Goal: Task Accomplishment & Management: Manage account settings

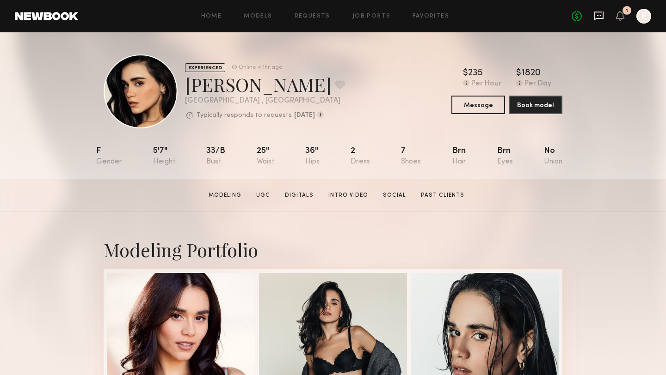
click at [599, 16] on icon at bounding box center [599, 15] width 4 height 1
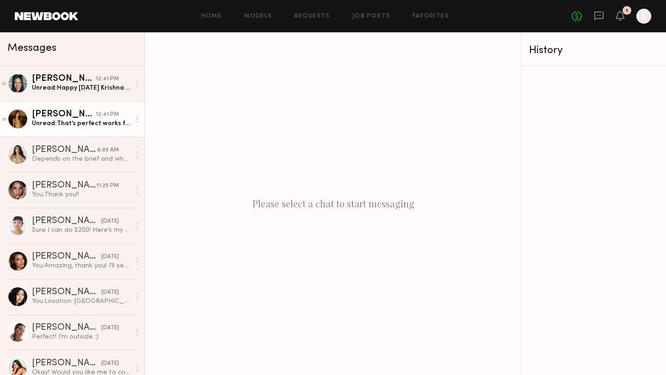
click at [86, 119] on div "Unread: That’s perfect works for me and yes, I received the booking! I just upd…" at bounding box center [81, 123] width 98 height 9
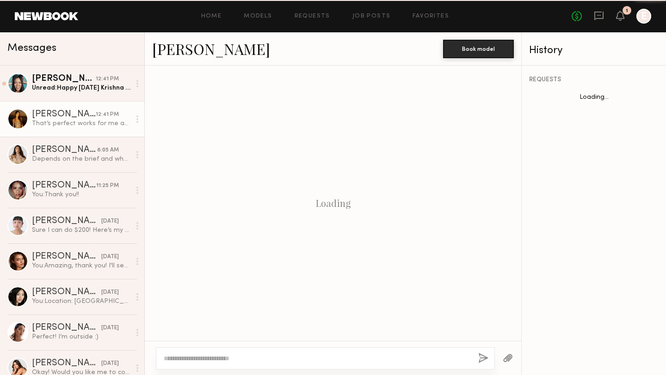
scroll to position [432, 0]
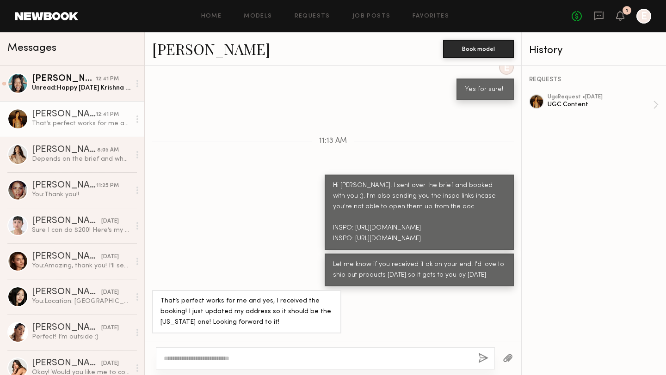
click at [227, 353] on div at bounding box center [325, 359] width 339 height 22
click at [218, 353] on div at bounding box center [325, 359] width 339 height 22
click at [216, 361] on textarea at bounding box center [317, 358] width 307 height 9
type textarea "**********"
click at [482, 362] on button "button" at bounding box center [483, 359] width 10 height 12
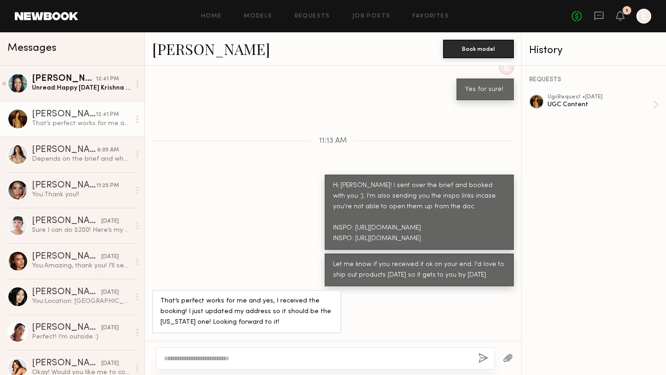
scroll to position [546, 0]
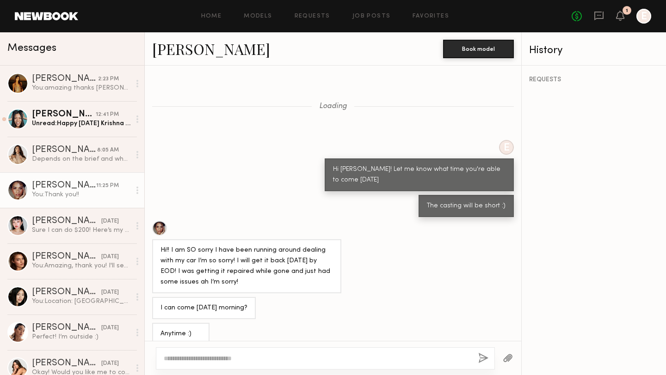
scroll to position [199, 0]
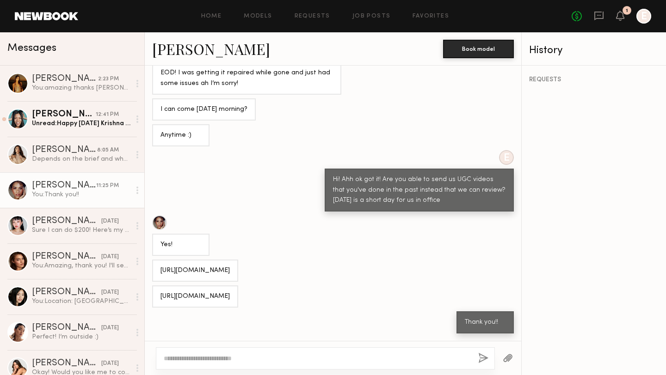
click at [220, 256] on div "Loading E Hi Alexandra! Let me know what time you're able to come today The cas…" at bounding box center [333, 204] width 376 height 276
click at [69, 86] on div "You: amazing thanks Kristine! Will get that shipped to you" at bounding box center [81, 88] width 98 height 9
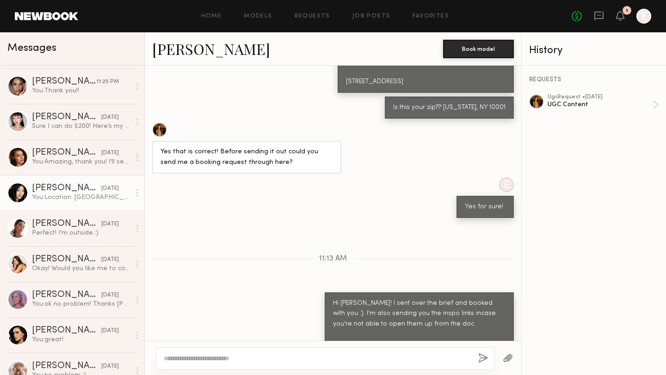
scroll to position [119, 0]
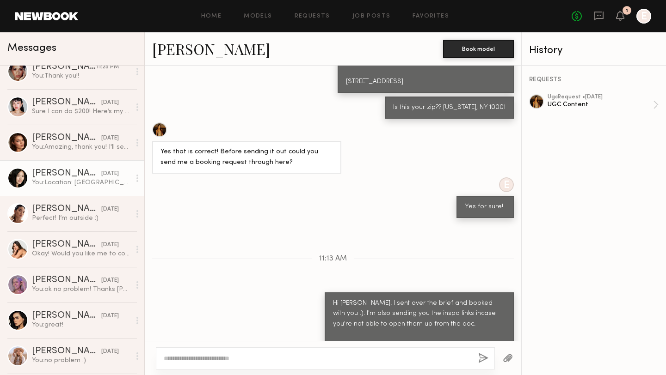
click at [55, 243] on div "[PERSON_NAME]" at bounding box center [66, 244] width 69 height 9
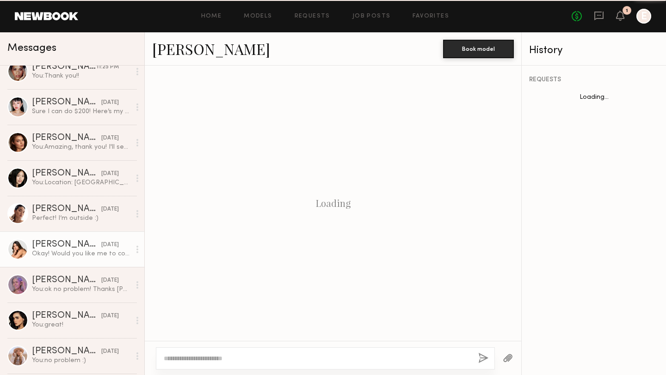
scroll to position [675, 0]
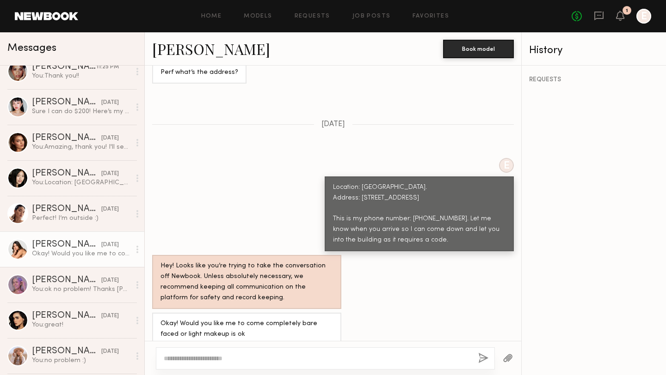
click at [179, 50] on link "[PERSON_NAME]" at bounding box center [211, 49] width 118 height 20
click at [45, 319] on div "[PERSON_NAME]" at bounding box center [66, 316] width 69 height 9
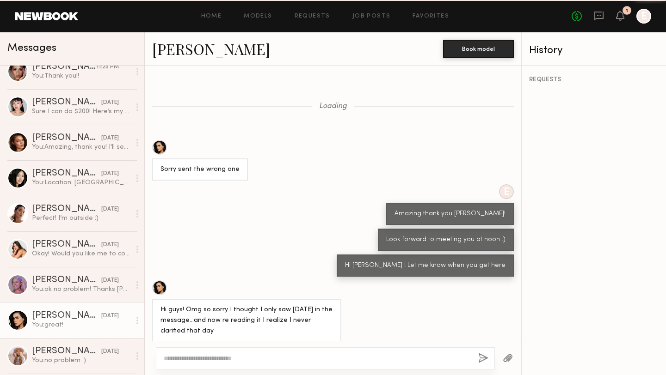
scroll to position [175, 0]
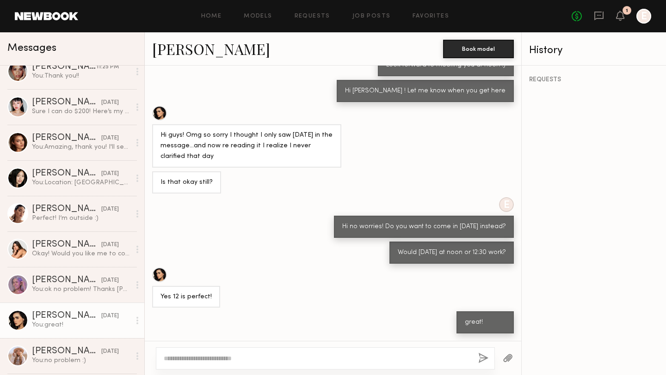
click at [160, 277] on div at bounding box center [159, 275] width 15 height 15
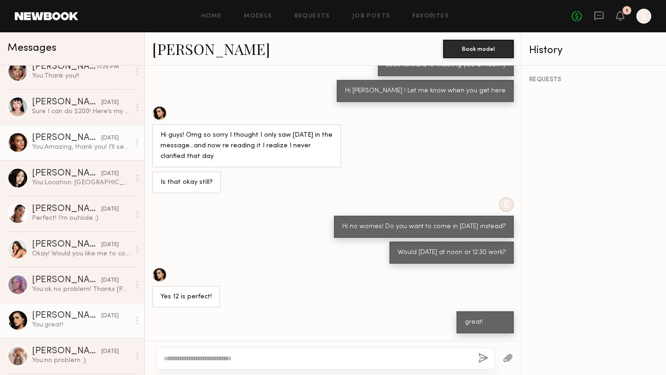
scroll to position [0, 0]
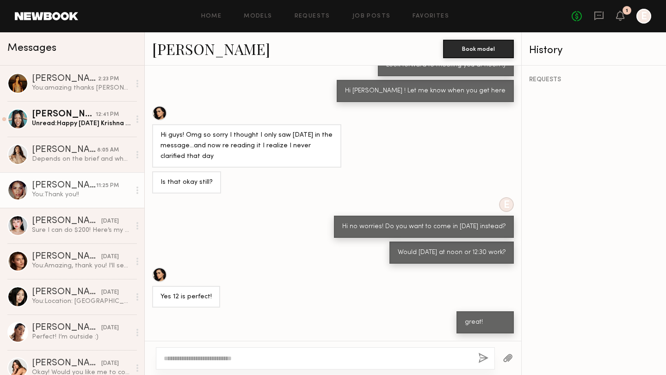
click at [64, 188] on div "[PERSON_NAME]" at bounding box center [64, 185] width 64 height 9
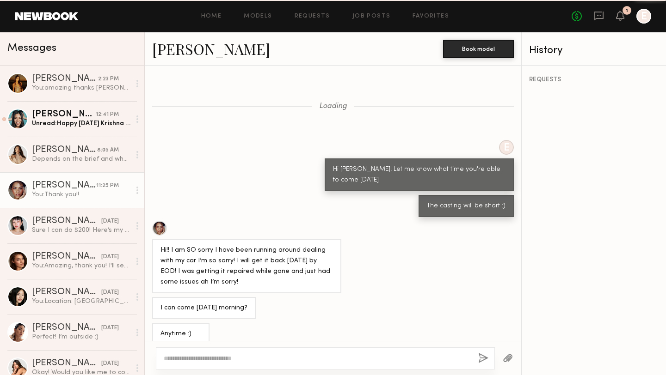
scroll to position [199, 0]
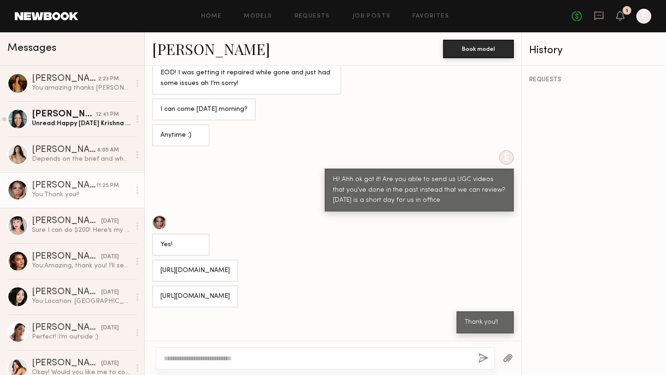
click at [155, 220] on div at bounding box center [159, 222] width 15 height 15
click at [235, 368] on div at bounding box center [325, 359] width 339 height 22
click at [232, 361] on textarea at bounding box center [317, 358] width 307 height 9
type textarea "*"
type textarea "**********"
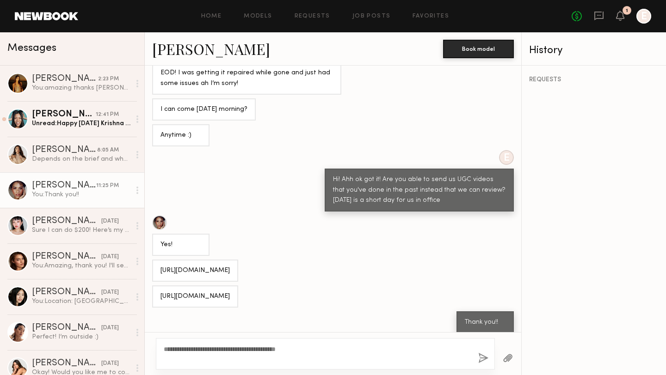
click at [484, 360] on button "button" at bounding box center [483, 359] width 10 height 12
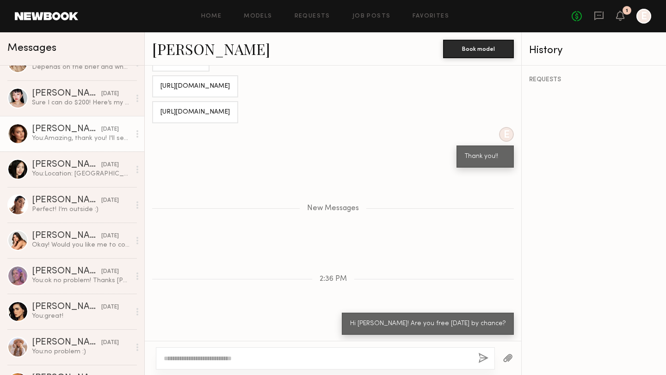
scroll to position [128, 0]
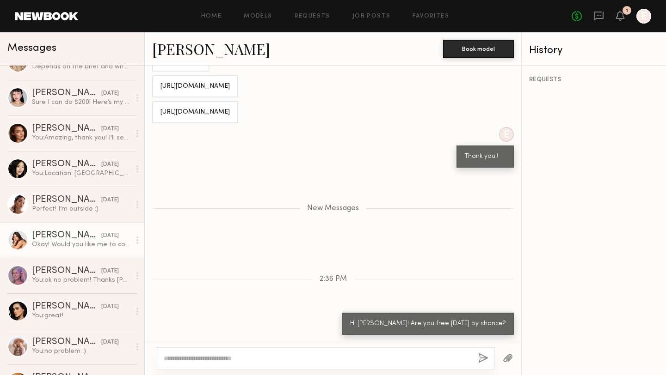
click at [71, 245] on div "Okay! Would you like me to come completely bare faced or light makeup is ok" at bounding box center [81, 244] width 98 height 9
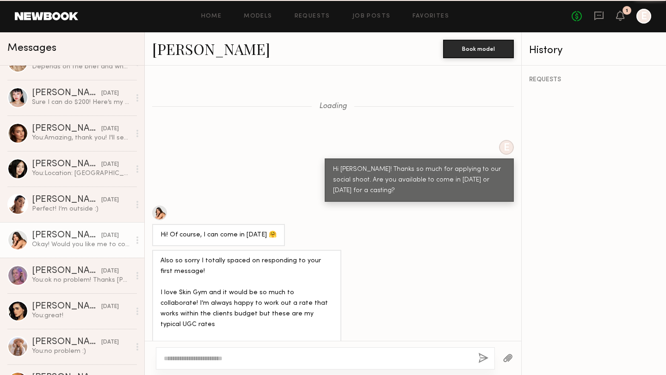
scroll to position [675, 0]
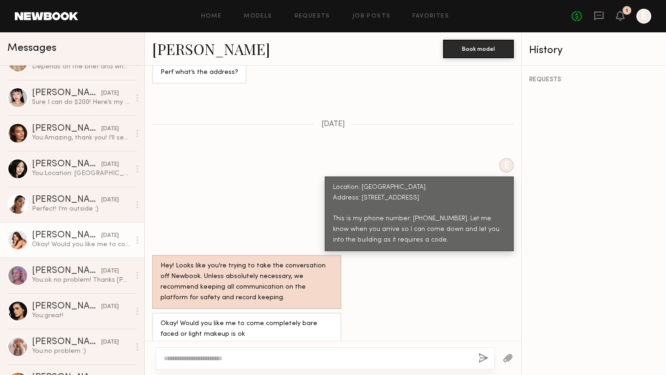
click at [182, 362] on textarea at bounding box center [317, 358] width 307 height 9
type textarea "**********"
click at [486, 356] on button "button" at bounding box center [483, 359] width 10 height 12
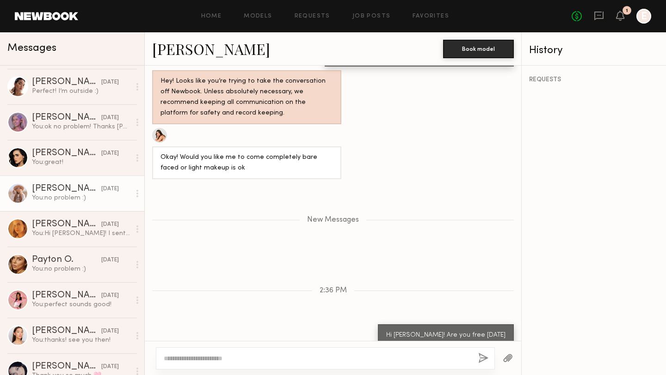
scroll to position [284, 0]
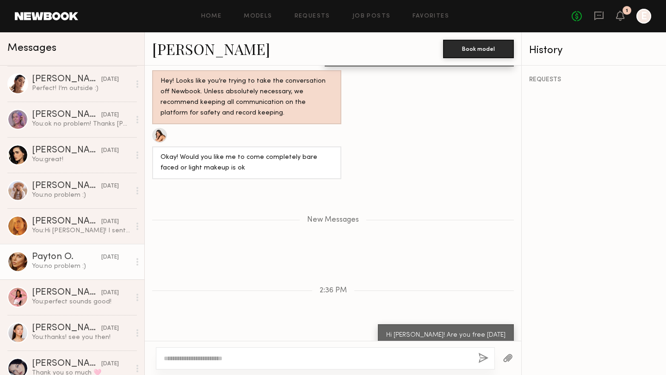
click at [54, 263] on div "You: no problem :)" at bounding box center [81, 266] width 98 height 9
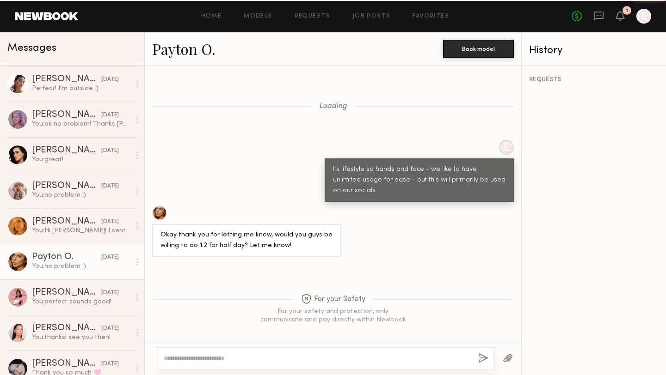
scroll to position [598, 0]
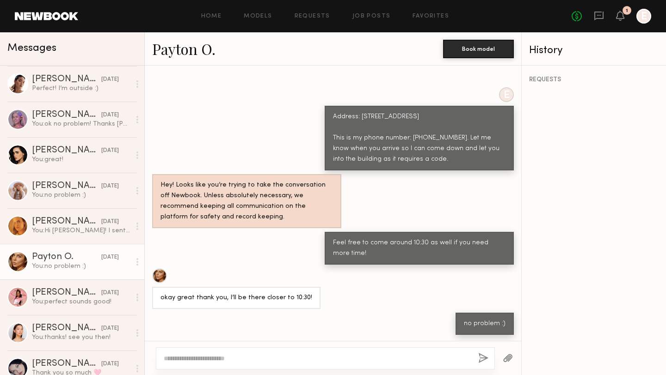
click at [240, 358] on textarea at bounding box center [317, 358] width 307 height 9
type textarea "**********"
click at [483, 356] on button "button" at bounding box center [483, 359] width 10 height 12
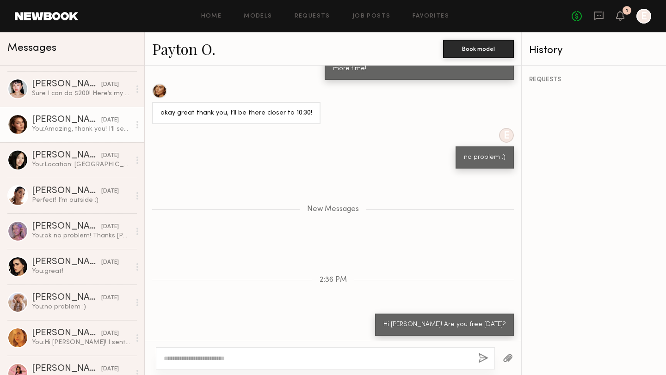
scroll to position [209, 0]
click at [67, 259] on div "[PERSON_NAME]" at bounding box center [66, 261] width 69 height 9
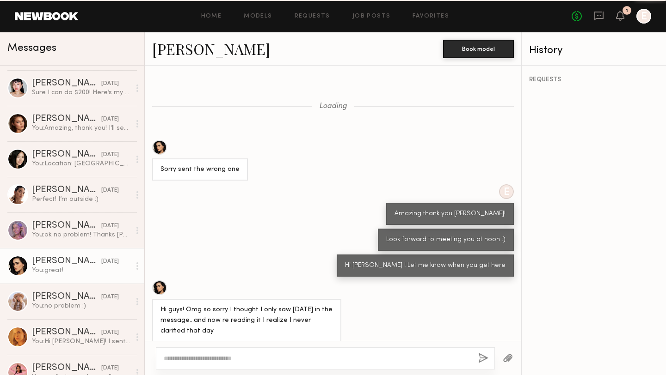
scroll to position [175, 0]
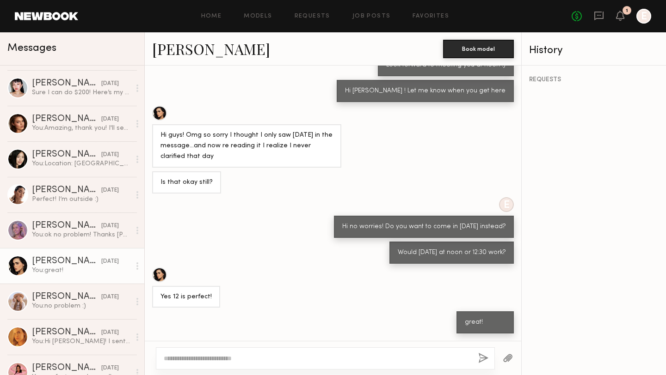
click at [301, 355] on textarea at bounding box center [317, 358] width 307 height 9
type textarea "**********"
click at [484, 356] on button "button" at bounding box center [483, 359] width 10 height 12
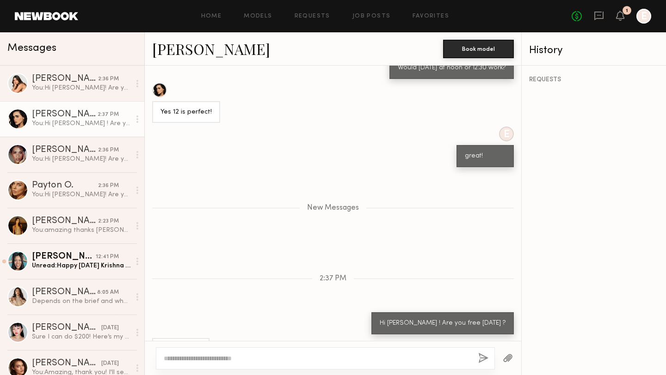
scroll to position [386, 0]
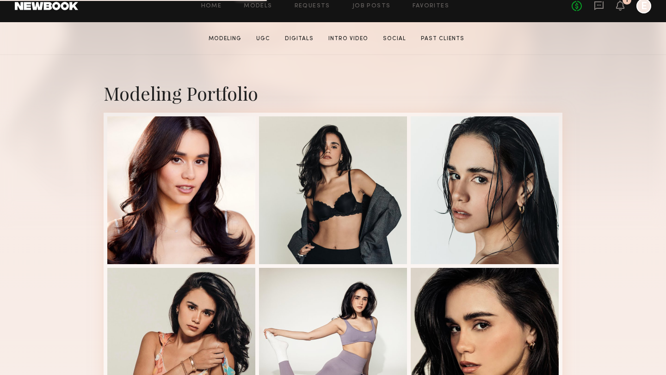
scroll to position [157, 0]
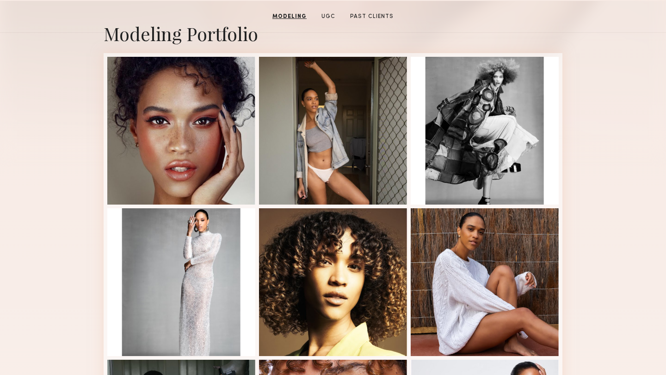
scroll to position [233, 0]
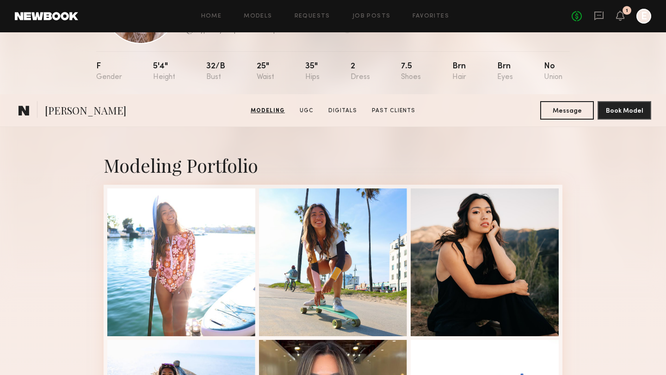
scroll to position [69, 0]
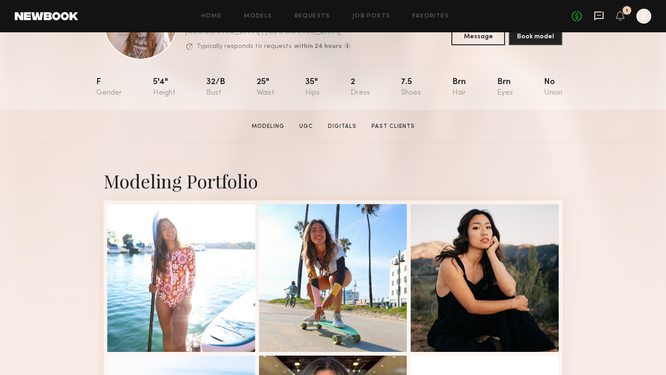
click at [598, 17] on icon at bounding box center [599, 16] width 10 height 10
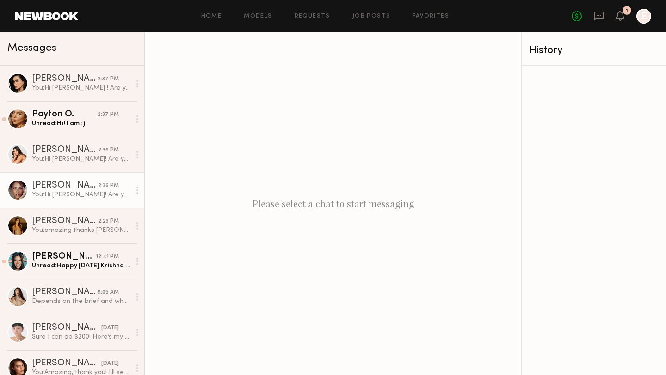
click at [61, 190] on div "You: Hi [PERSON_NAME]! Are you free [DATE] by chance?" at bounding box center [81, 194] width 98 height 9
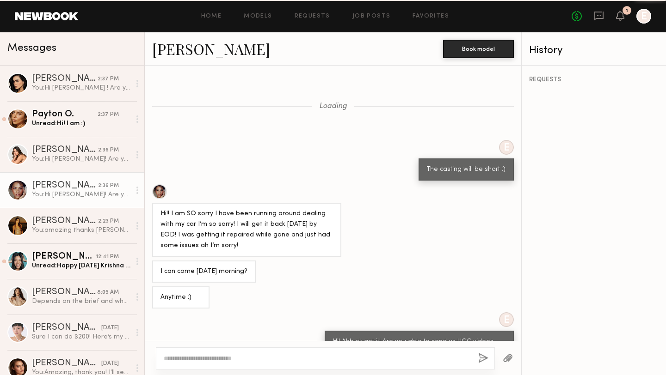
scroll to position [277, 0]
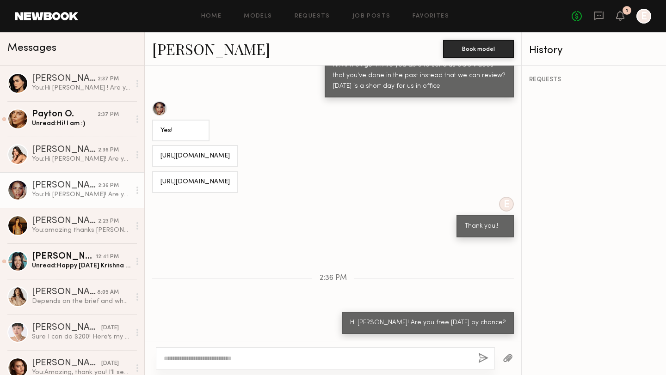
click at [194, 49] on link "[PERSON_NAME]" at bounding box center [211, 49] width 118 height 20
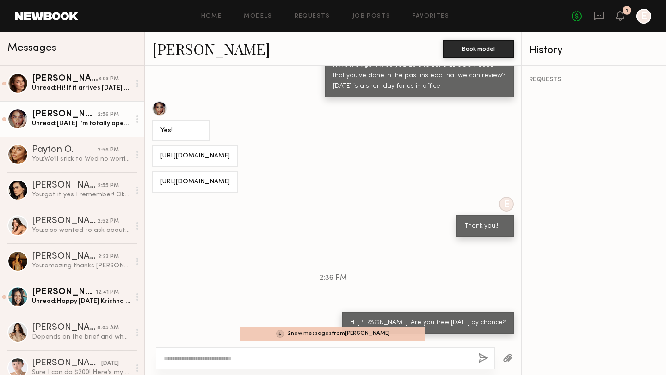
scroll to position [373, 0]
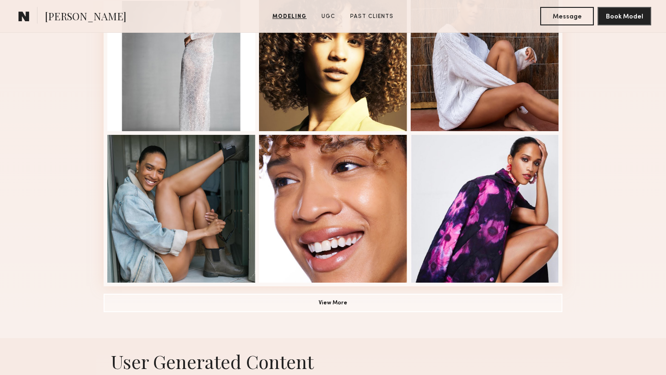
scroll to position [433, 0]
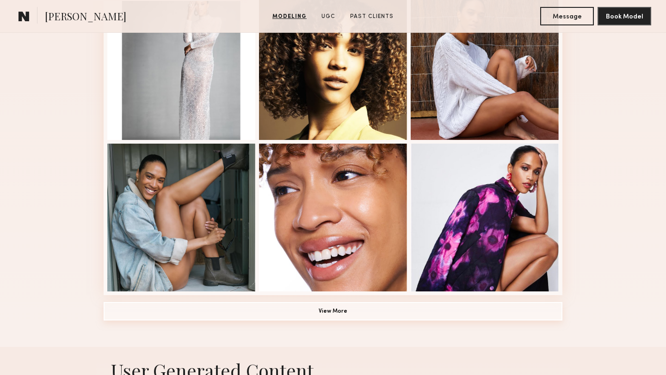
click at [186, 316] on button "View More" at bounding box center [333, 311] width 459 height 18
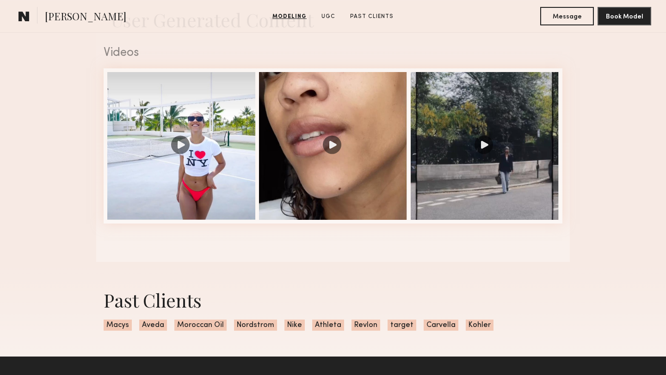
scroll to position [1090, 0]
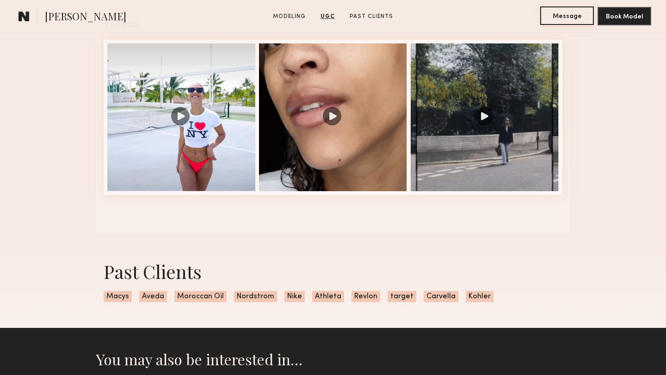
click at [548, 9] on button "Message" at bounding box center [567, 15] width 54 height 18
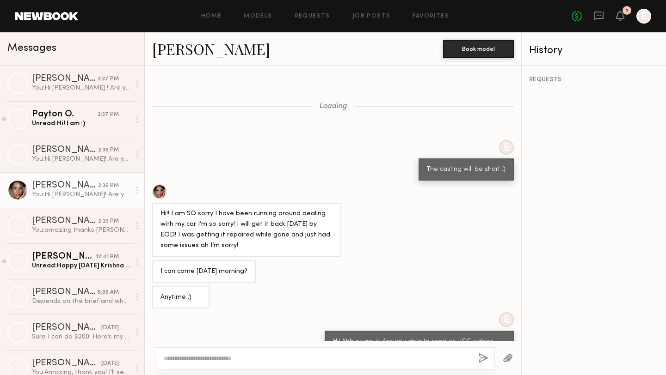
scroll to position [277, 0]
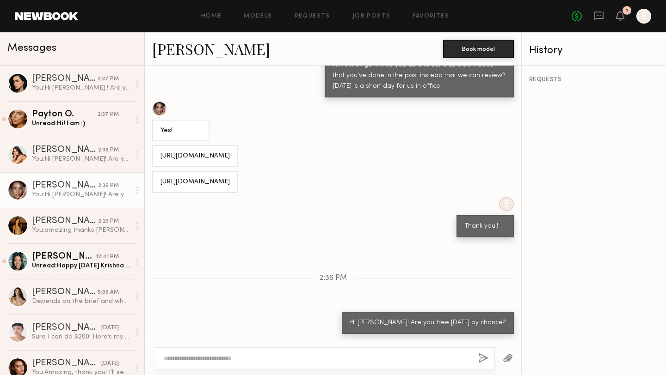
drag, startPoint x: 275, startPoint y: 158, endPoint x: 157, endPoint y: 157, distance: 117.9
click at [157, 157] on div "[URL][DOMAIN_NAME]" at bounding box center [195, 156] width 86 height 22
copy div "[URL][DOMAIN_NAME]"
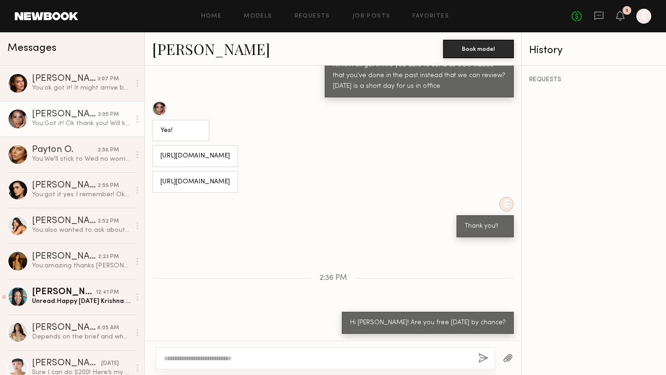
scroll to position [501, 0]
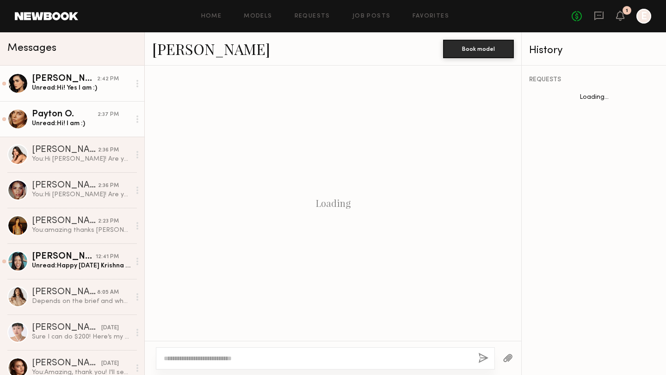
click at [60, 126] on div "Unread: Hi! I am :)" at bounding box center [81, 123] width 98 height 9
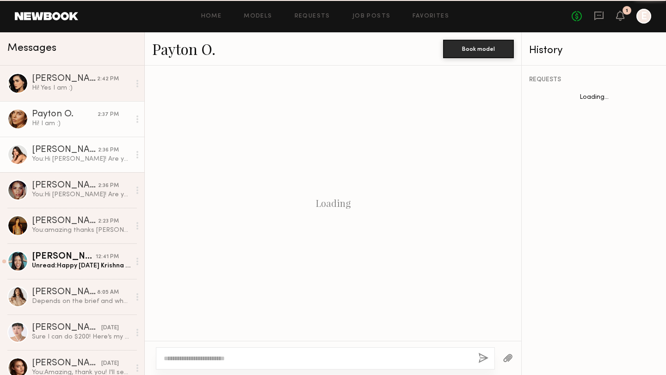
scroll to position [463, 0]
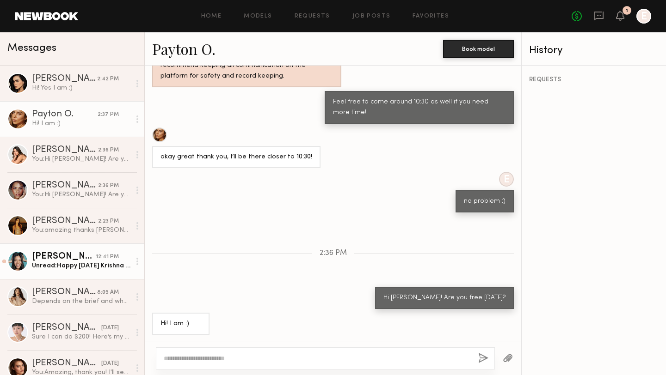
click at [74, 261] on div "[PERSON_NAME]" at bounding box center [64, 256] width 64 height 9
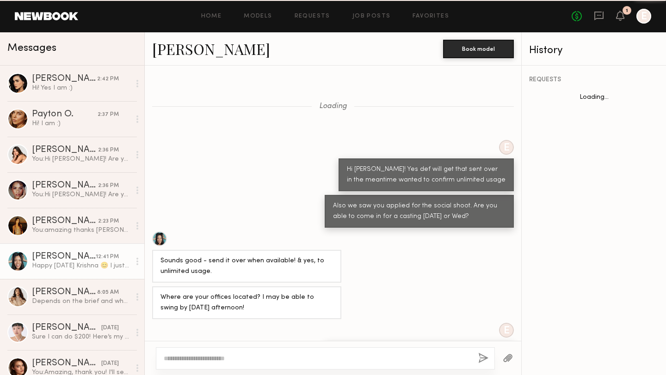
scroll to position [417, 0]
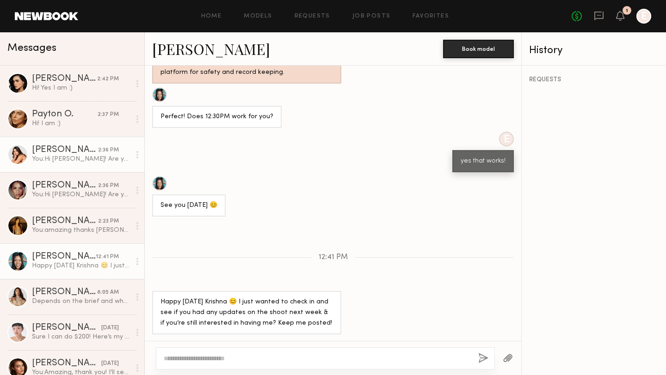
click at [72, 155] on div "You: Hi [PERSON_NAME]! Are you free [DATE]" at bounding box center [81, 159] width 98 height 9
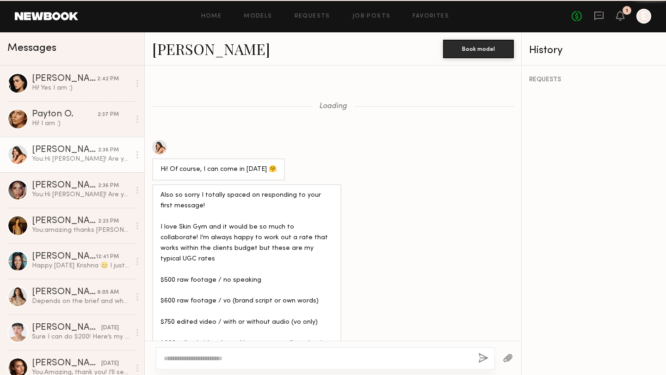
scroll to position [724, 0]
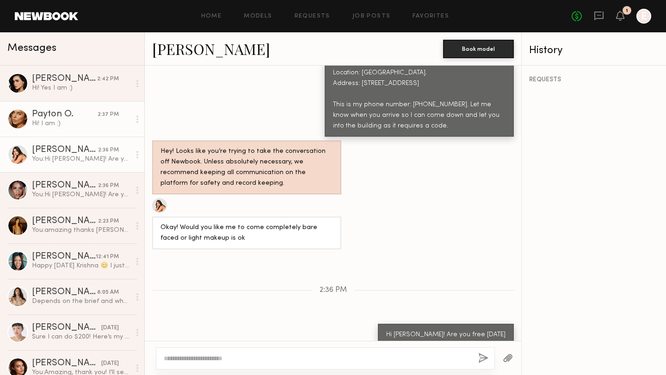
click at [80, 121] on div "Hi! I am :)" at bounding box center [81, 123] width 98 height 9
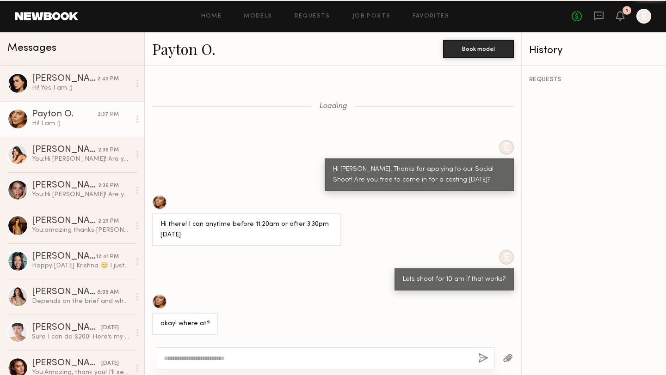
scroll to position [463, 0]
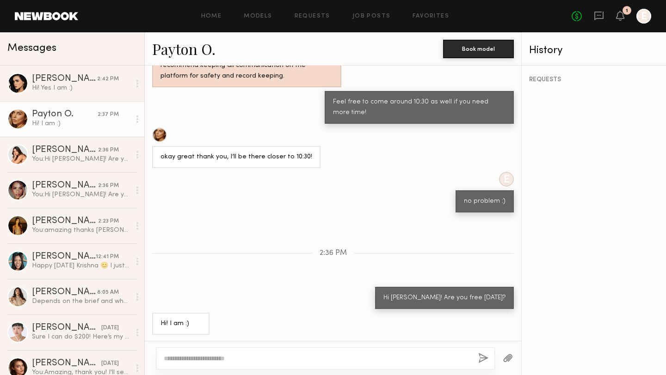
click at [253, 355] on textarea at bounding box center [317, 358] width 307 height 9
drag, startPoint x: 364, startPoint y: 358, endPoint x: 159, endPoint y: 359, distance: 204.8
click at [159, 359] on div "**********" at bounding box center [325, 359] width 339 height 22
type textarea "**********"
click at [476, 357] on div "**********" at bounding box center [325, 359] width 339 height 22
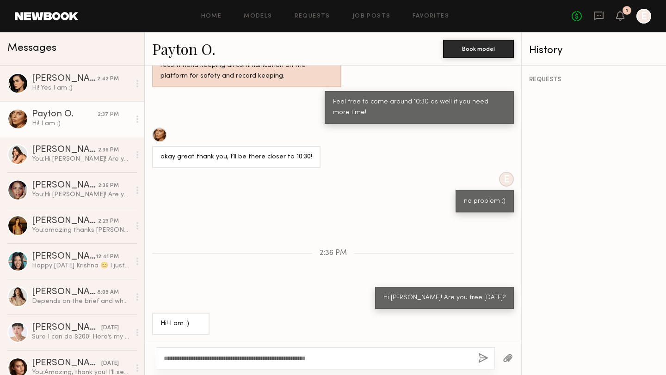
click at [476, 357] on div "**********" at bounding box center [325, 359] width 339 height 22
click at [479, 357] on button "button" at bounding box center [483, 359] width 10 height 12
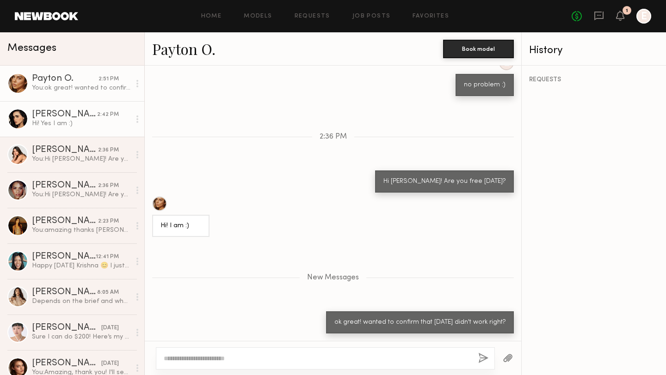
click at [47, 124] on div "Hi! Yes I am :)" at bounding box center [81, 123] width 98 height 9
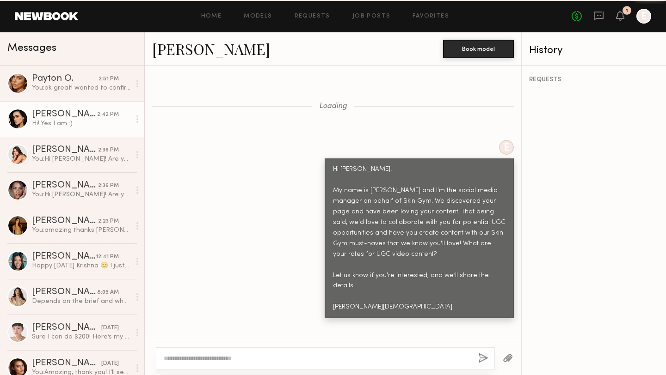
scroll to position [2163, 0]
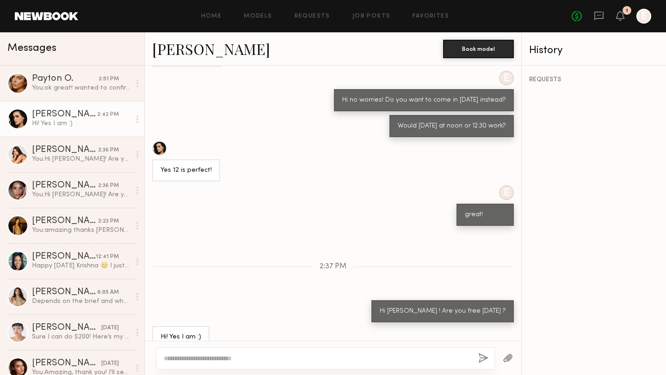
click at [209, 357] on textarea at bounding box center [317, 358] width 307 height 9
drag, startPoint x: 372, startPoint y: 358, endPoint x: 179, endPoint y: 355, distance: 192.8
click at [179, 355] on textarea "**********" at bounding box center [317, 358] width 307 height 9
type textarea "**********"
click at [481, 358] on button "button" at bounding box center [483, 359] width 10 height 12
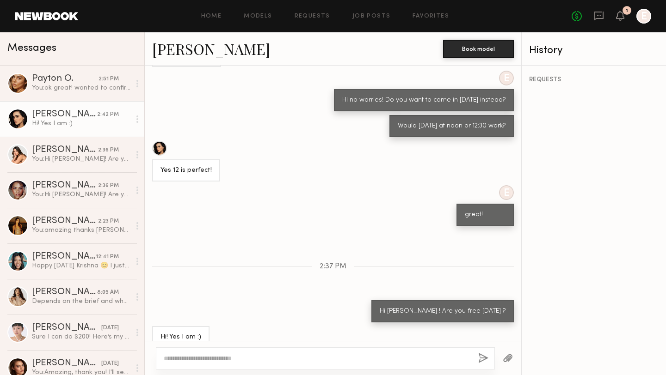
scroll to position [2278, 0]
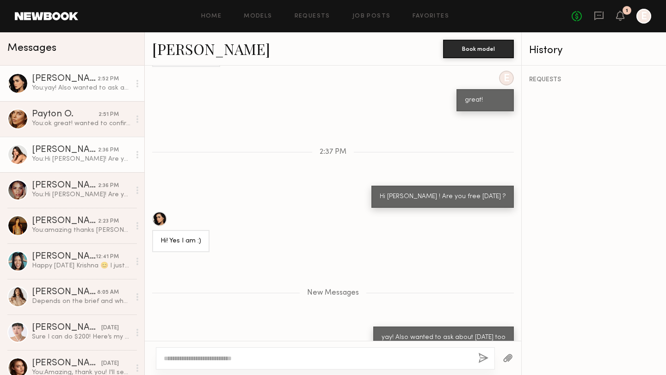
click at [57, 155] on div "You: Hi Caina! Are you free next Wed" at bounding box center [81, 159] width 98 height 9
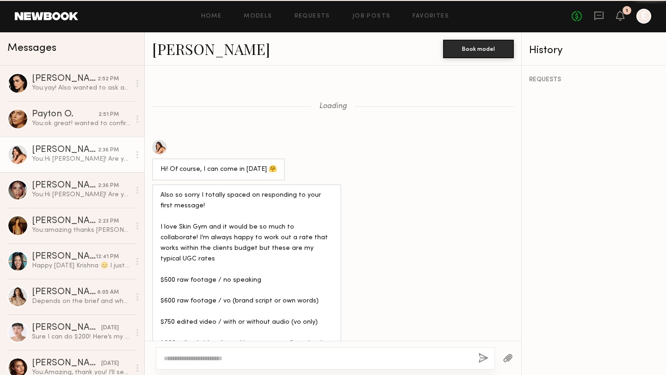
scroll to position [724, 0]
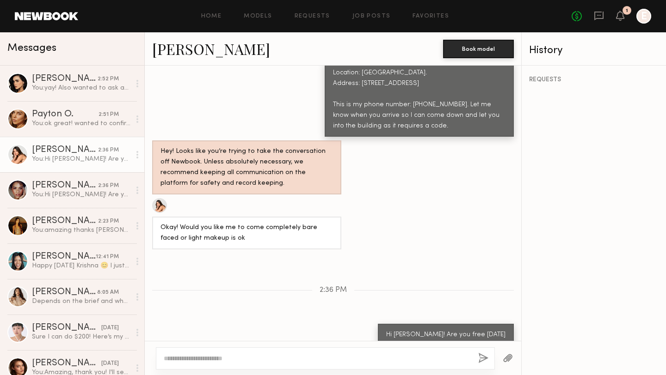
click at [227, 358] on textarea at bounding box center [317, 358] width 307 height 9
type textarea "**********"
click at [482, 357] on button "button" at bounding box center [483, 359] width 10 height 12
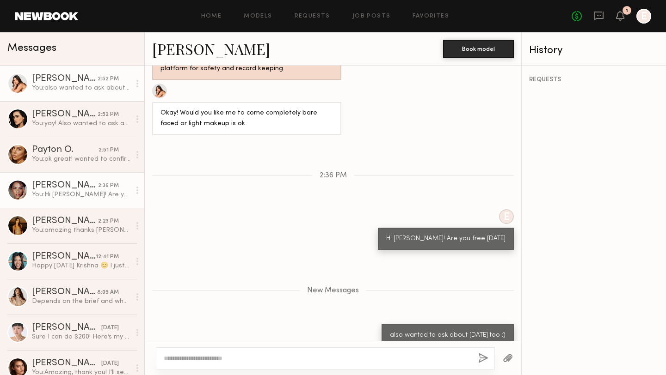
click at [66, 192] on div "You: Hi Alexandra! Are you free next wed by chance?" at bounding box center [81, 194] width 98 height 9
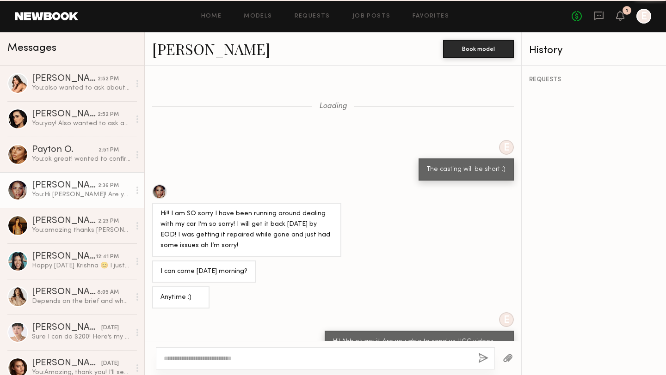
scroll to position [277, 0]
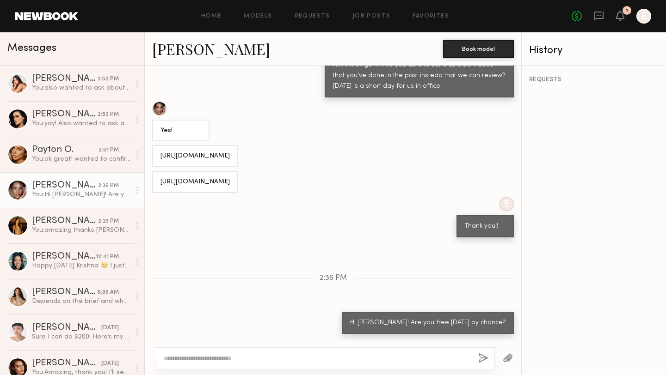
click at [359, 361] on textarea at bounding box center [317, 358] width 307 height 9
type textarea "**********"
click at [481, 356] on button "button" at bounding box center [483, 359] width 10 height 12
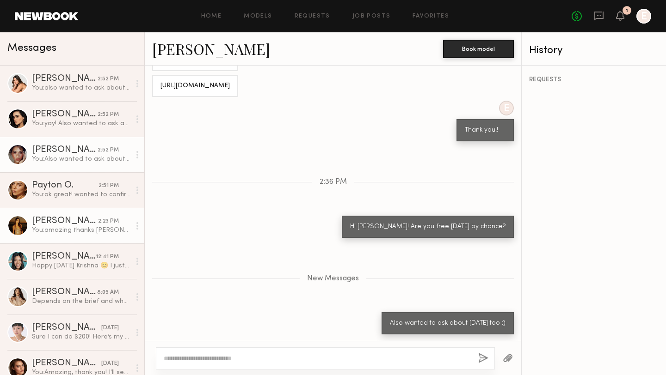
click at [89, 227] on div "You: amazing thanks Kristine! Will get that shipped to you" at bounding box center [81, 230] width 98 height 9
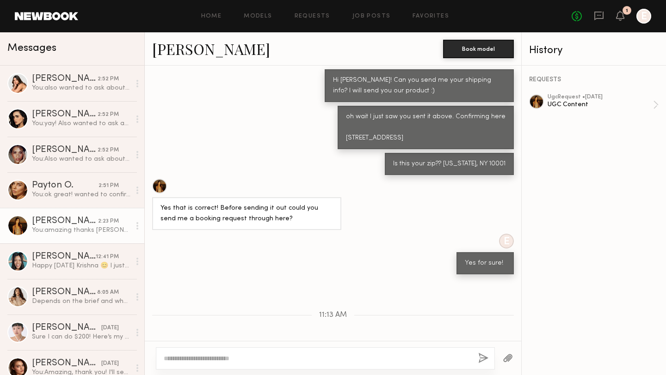
scroll to position [853, 0]
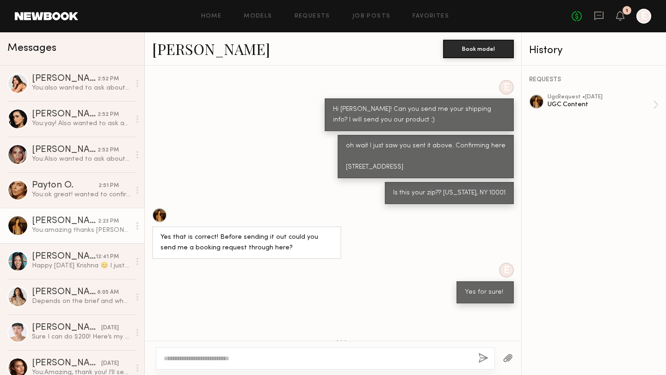
drag, startPoint x: 388, startPoint y: 167, endPoint x: 352, endPoint y: 154, distance: 38.3
click at [352, 154] on div "oh wait I just saw you sent it above. Confirming here 243 w 28th st Apt S12E" at bounding box center [425, 156] width 176 height 43
copy div "243 w 28th st Apt S12E"
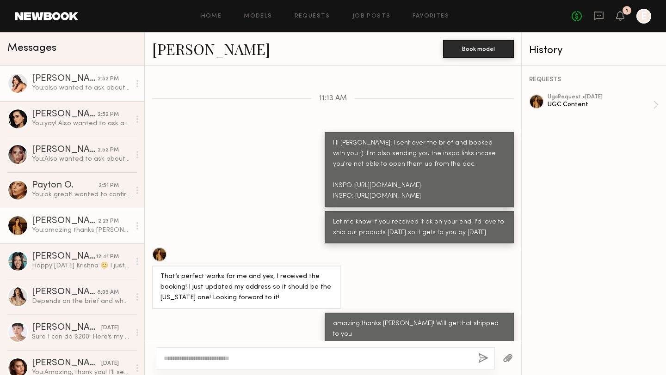
click at [73, 97] on link "Caina F. 2:52 PM You: also wanted to ask about Thursday too :)" at bounding box center [72, 84] width 144 height 36
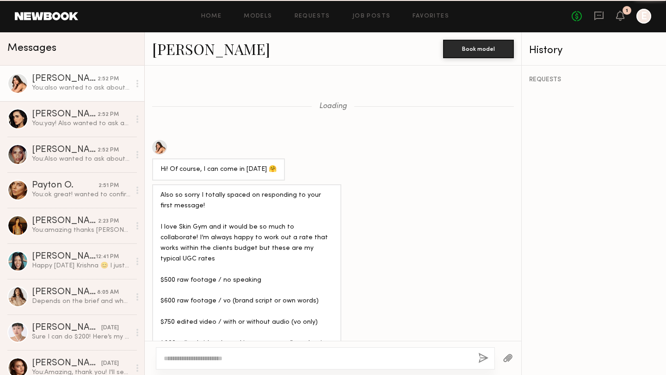
scroll to position [768, 0]
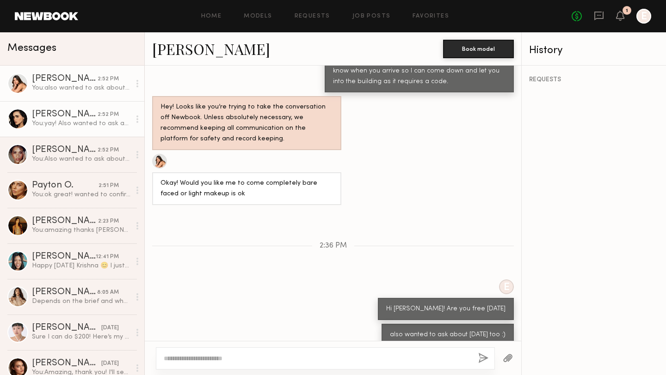
click at [65, 128] on div "You: yay! Also wanted to ask about thursday too" at bounding box center [81, 123] width 98 height 9
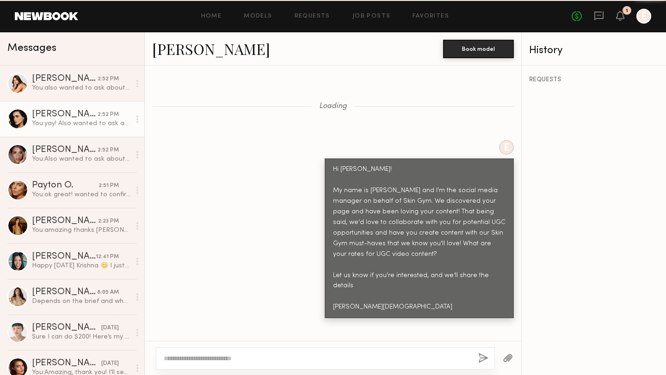
scroll to position [2252, 0]
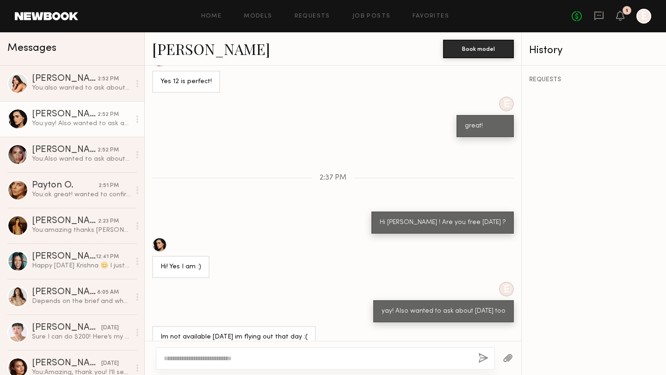
click at [242, 355] on textarea at bounding box center [317, 358] width 307 height 9
type textarea "**********"
click at [481, 362] on button "button" at bounding box center [483, 359] width 10 height 12
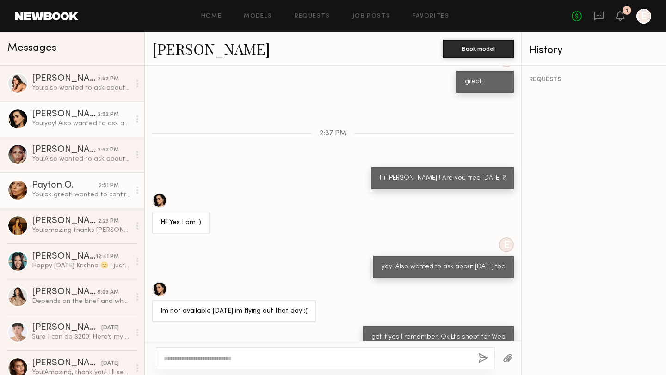
click at [88, 202] on link "Payton O. 2:51 PM You: ok great! wanted to confirm that Thursday didn't work ri…" at bounding box center [72, 190] width 144 height 36
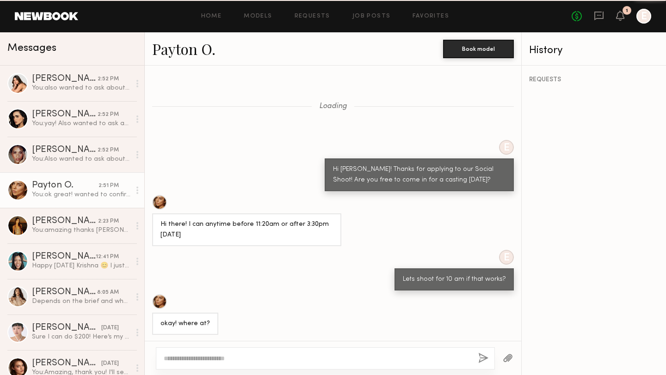
scroll to position [518, 0]
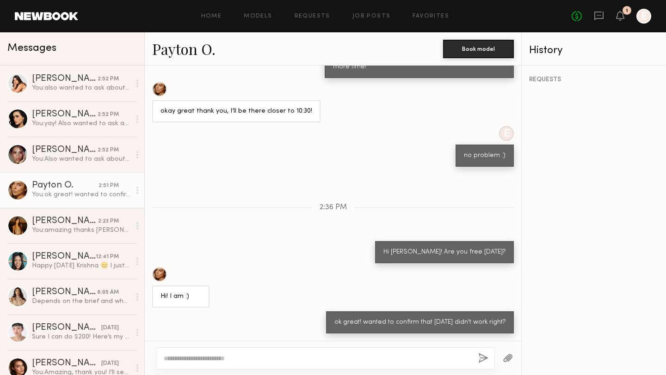
click at [269, 359] on textarea at bounding box center [317, 358] width 307 height 9
type textarea "**********"
click at [486, 359] on button "button" at bounding box center [483, 359] width 10 height 12
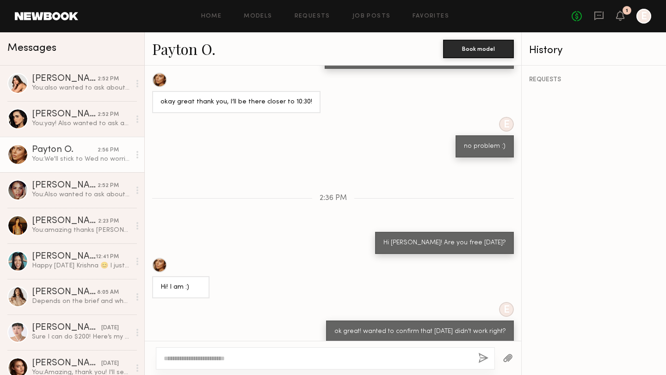
scroll to position [562, 0]
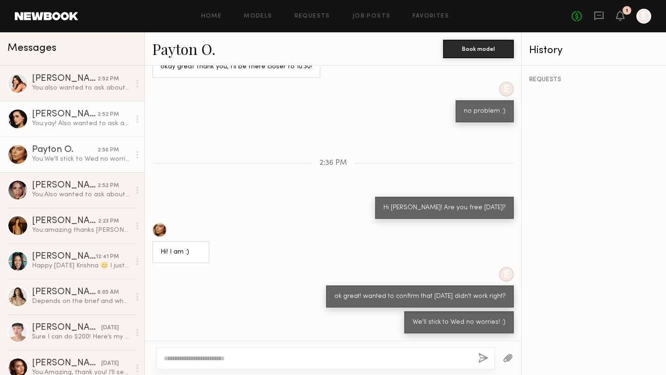
click at [67, 112] on div "Priscilla P." at bounding box center [65, 114] width 66 height 9
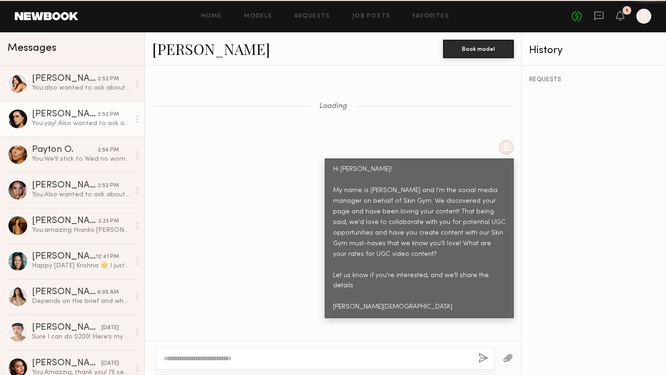
scroll to position [2296, 0]
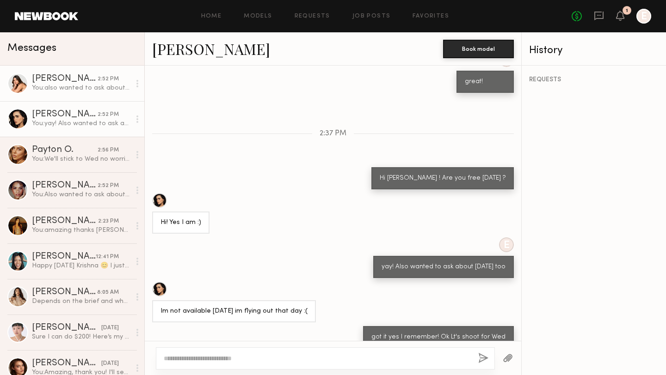
click at [70, 85] on div "You: also wanted to ask about Thursday too :)" at bounding box center [81, 88] width 98 height 9
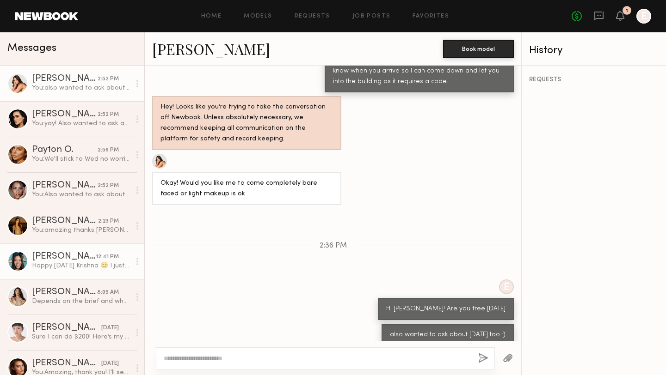
scroll to position [67, 0]
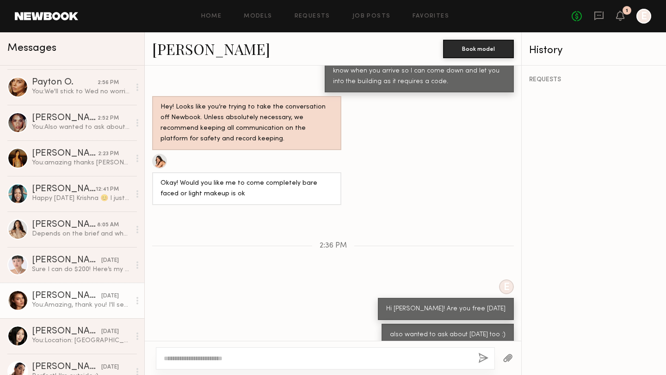
click at [49, 305] on div "You: Amazing, thank you! I'll send you tracking soon as it's available! Also i'…" at bounding box center [81, 305] width 98 height 9
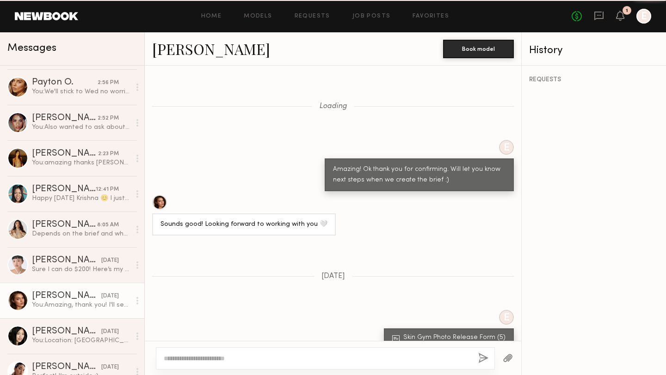
scroll to position [673, 0]
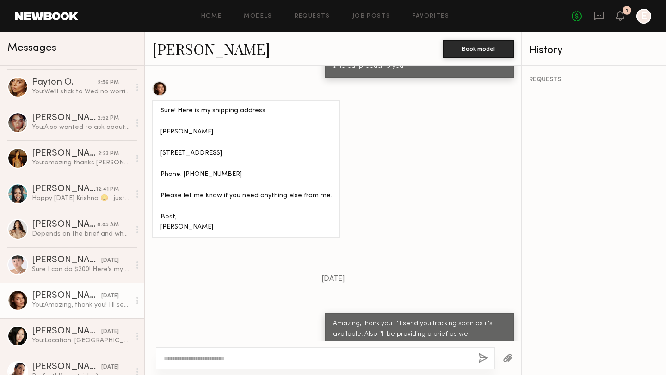
click at [301, 356] on textarea at bounding box center [317, 358] width 307 height 9
type textarea "**********"
click at [484, 360] on button "button" at bounding box center [483, 359] width 10 height 12
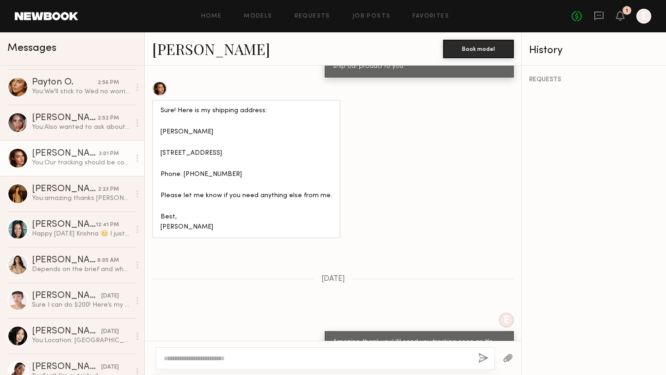
scroll to position [869, 0]
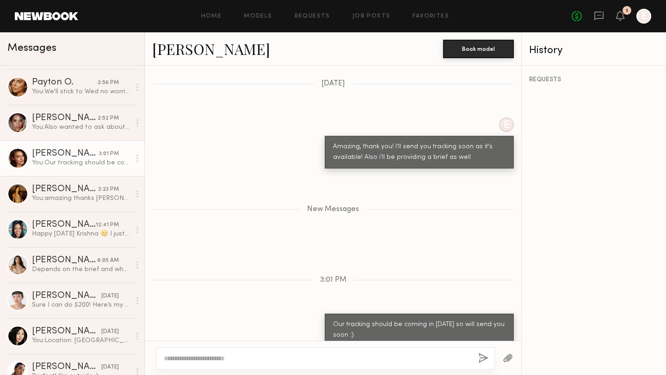
click at [294, 360] on textarea at bounding box center [317, 358] width 307 height 9
type textarea "**********"
click at [483, 355] on button "button" at bounding box center [483, 359] width 10 height 12
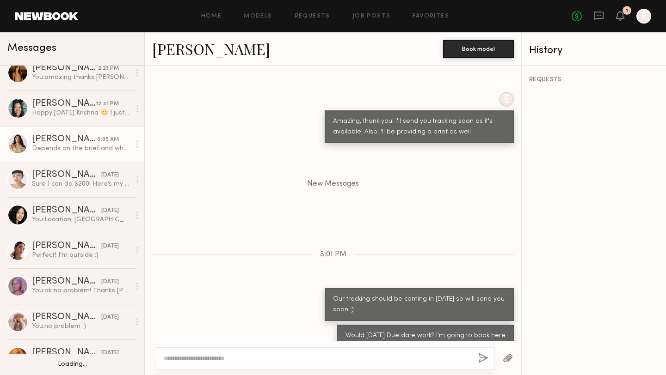
scroll to position [190, 0]
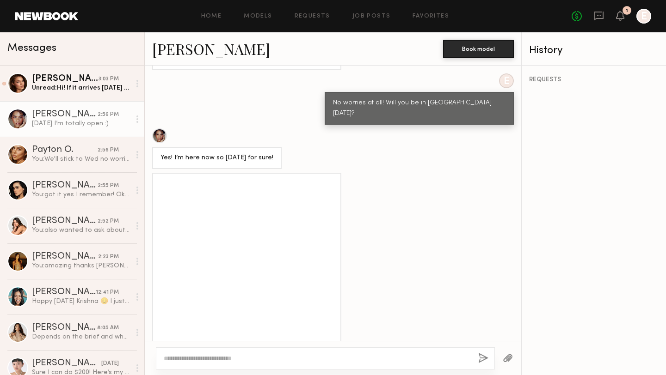
scroll to position [1762, 0]
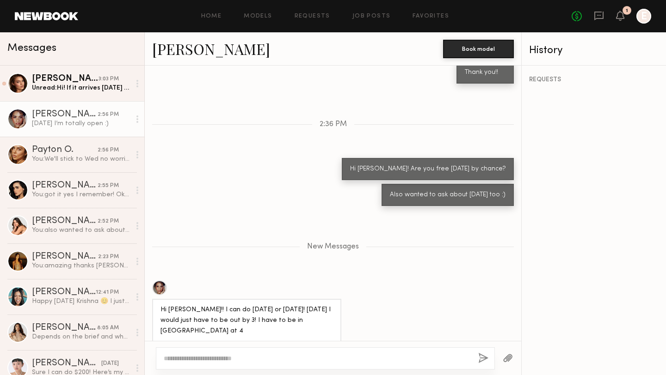
click at [266, 360] on textarea at bounding box center [317, 358] width 307 height 9
type textarea "**********"
click at [491, 359] on div "**********" at bounding box center [325, 359] width 339 height 22
click at [486, 358] on button "button" at bounding box center [483, 359] width 10 height 12
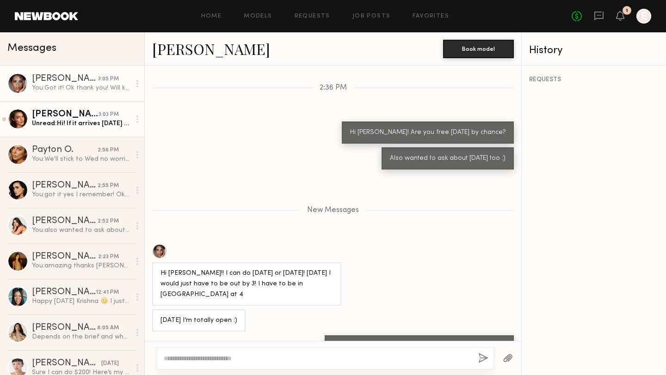
click at [72, 122] on div "Unread: Hi! If it arrives [DATE] then yes, [DATE] is perfect 🙌🏻" at bounding box center [81, 123] width 98 height 9
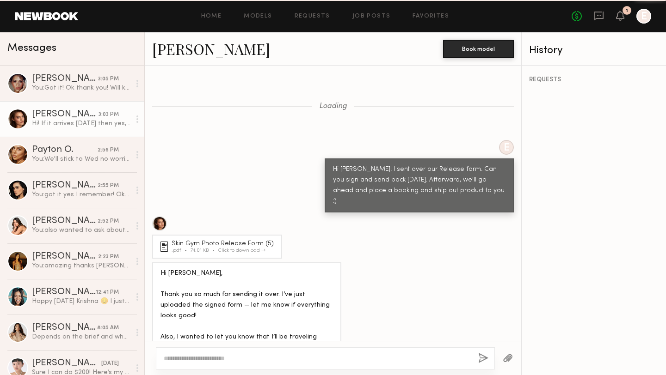
scroll to position [653, 0]
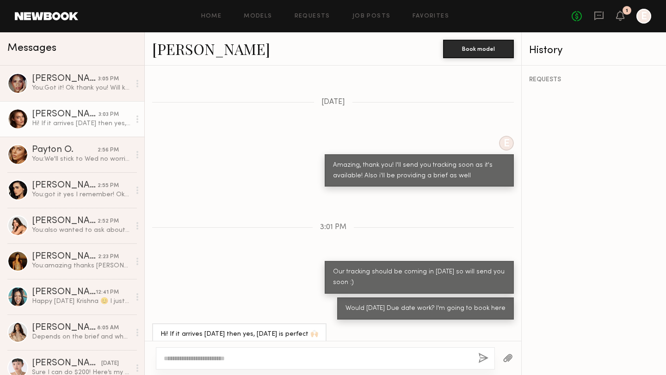
click at [192, 358] on textarea at bounding box center [317, 358] width 307 height 9
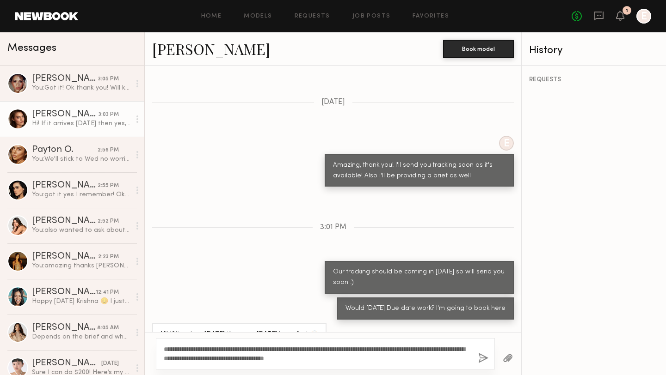
type textarea "**********"
click at [484, 356] on button "button" at bounding box center [483, 359] width 10 height 12
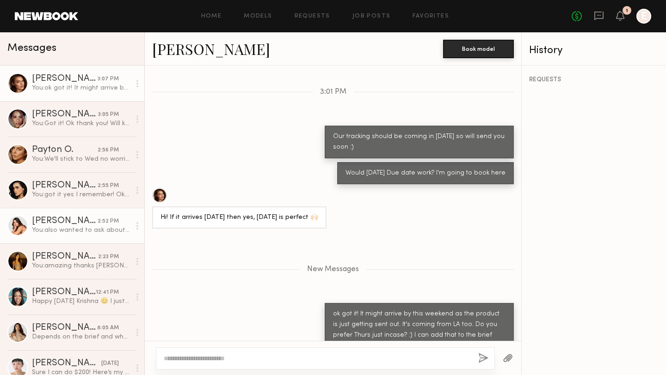
scroll to position [67, 0]
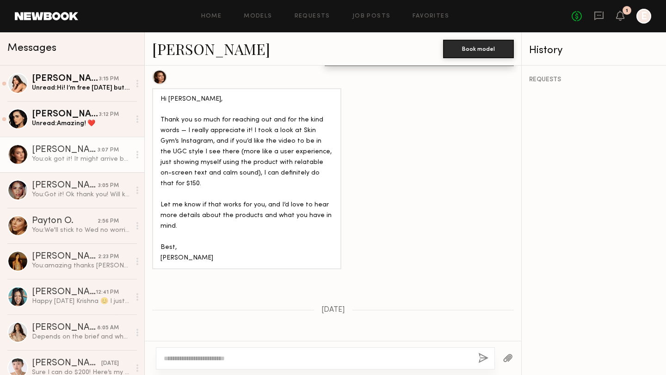
scroll to position [1972, 0]
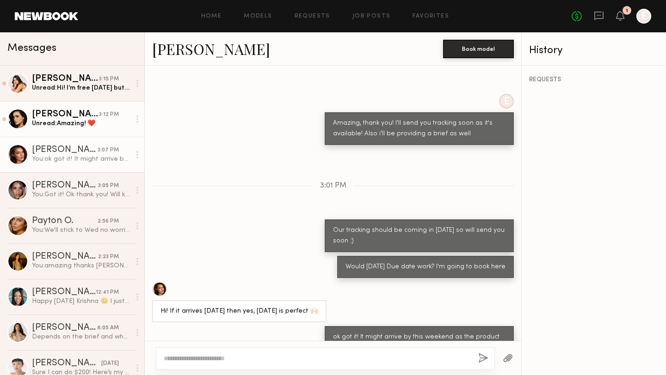
click at [62, 117] on div "Priscilla P." at bounding box center [65, 114] width 67 height 9
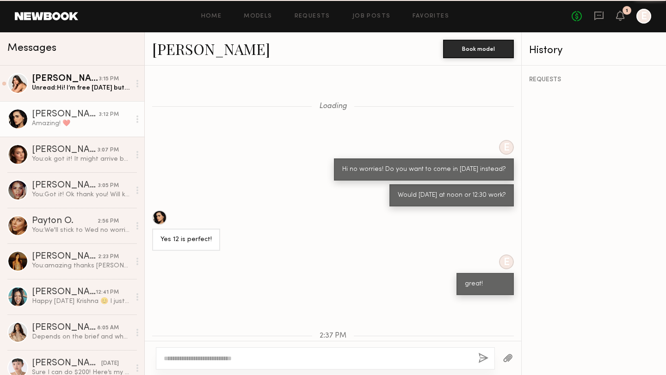
scroll to position [261, 0]
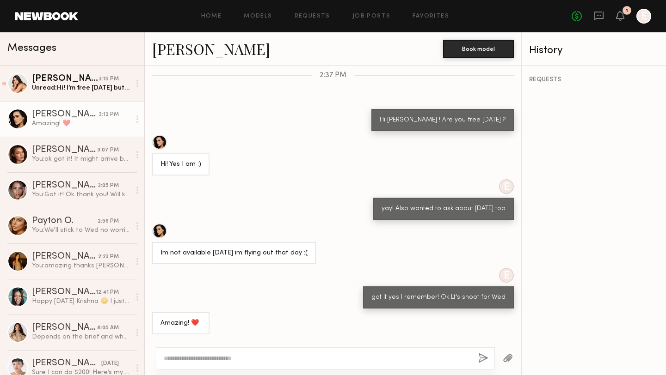
click at [161, 231] on div at bounding box center [159, 231] width 15 height 15
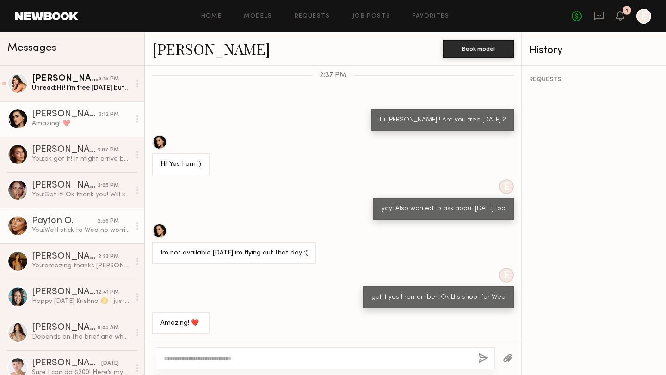
scroll to position [67, 0]
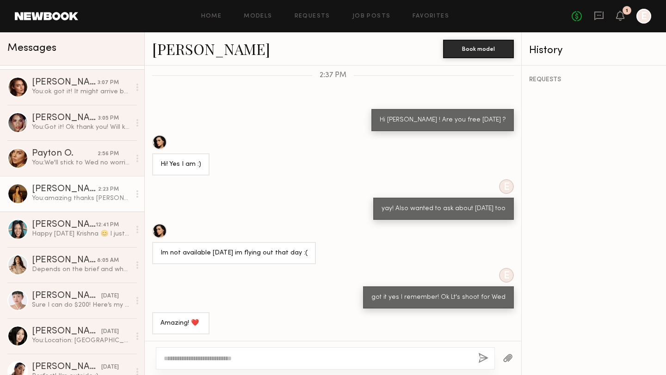
click at [66, 206] on link "Kristine W. 2:23 PM You: amazing thanks Kristine! Will get that shipped to you" at bounding box center [72, 194] width 144 height 36
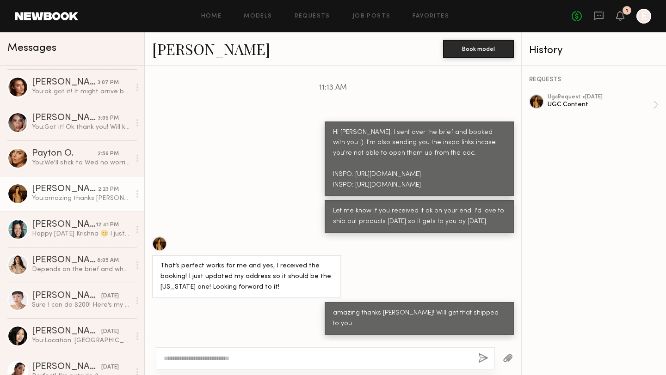
scroll to position [229, 0]
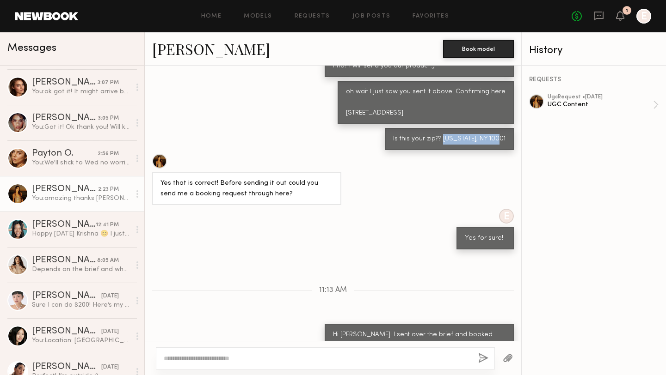
drag, startPoint x: 507, startPoint y: 149, endPoint x: 450, endPoint y: 147, distance: 56.9
click at [450, 147] on div "Is this your zip?? New York, NY 10001" at bounding box center [449, 139] width 129 height 22
copy div "New York, NY 10001"
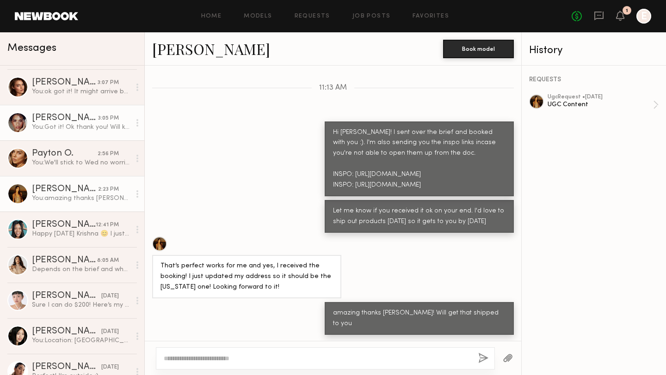
scroll to position [0, 0]
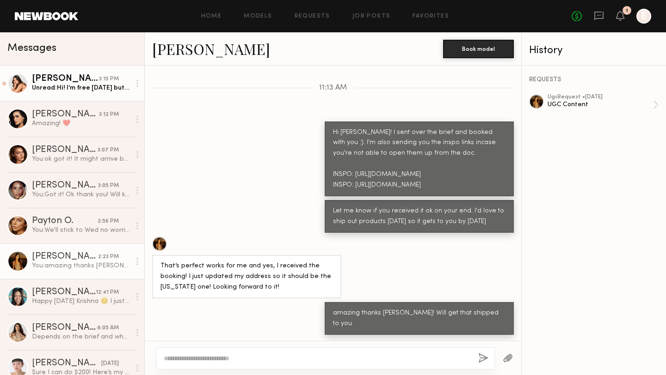
click at [58, 93] on link "Caina F. 3:15 PM Unread: Hi! I’m free Wednesday but am already booked Thursday 🤗" at bounding box center [72, 84] width 144 height 36
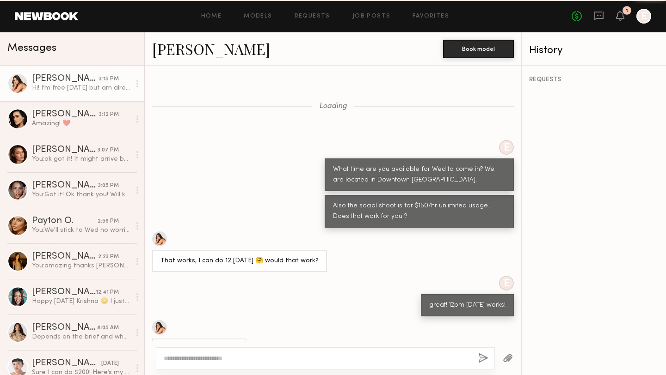
scroll to position [484, 0]
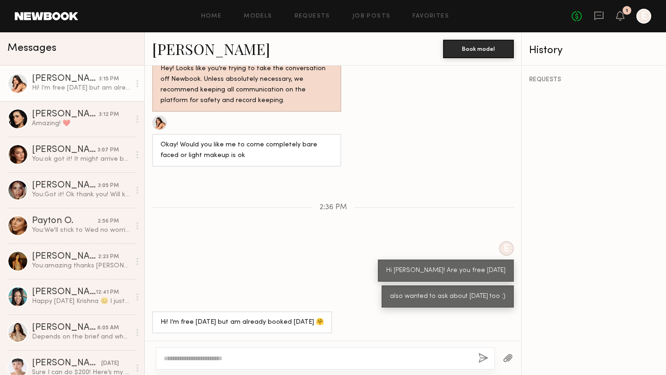
click at [232, 353] on div at bounding box center [325, 359] width 339 height 22
click at [245, 352] on div at bounding box center [325, 359] width 339 height 22
click at [230, 358] on textarea at bounding box center [317, 358] width 307 height 9
type textarea "**********"
click at [484, 359] on button "button" at bounding box center [483, 359] width 10 height 12
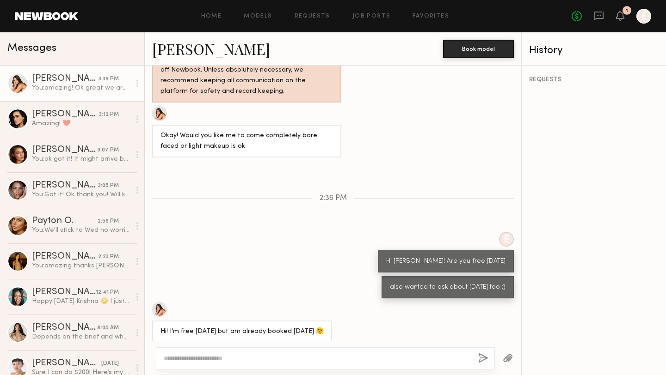
scroll to position [599, 0]
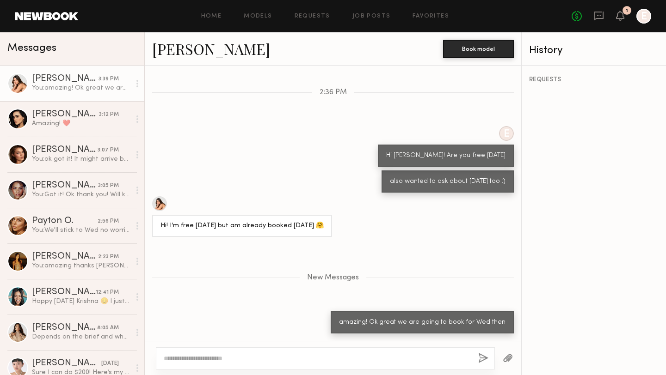
click at [352, 355] on textarea at bounding box center [317, 358] width 307 height 9
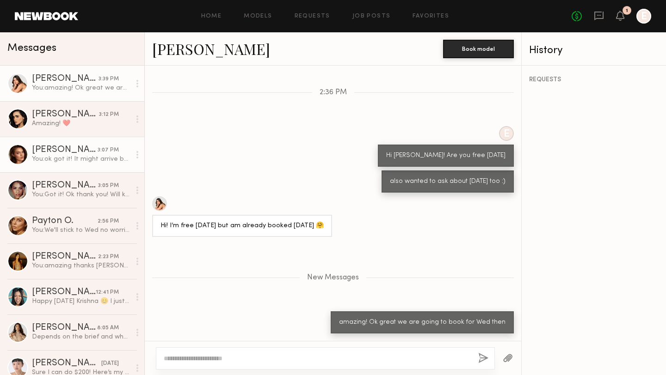
click at [74, 159] on div "You: ok got it! It might arrive by this weekend as the product is just getting …" at bounding box center [81, 159] width 98 height 9
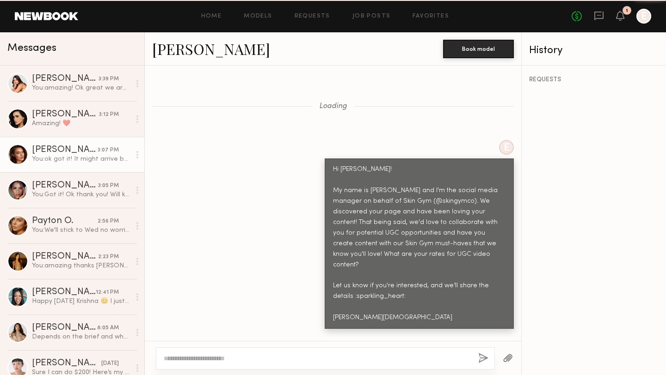
scroll to position [1972, 0]
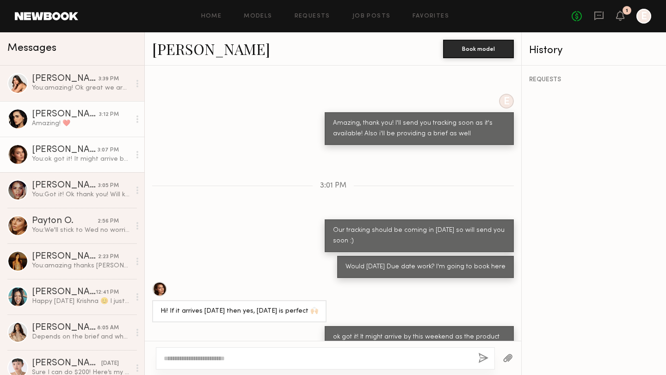
click at [82, 130] on link "Priscilla P. 3:12 PM Amazing! ❤️" at bounding box center [72, 119] width 144 height 36
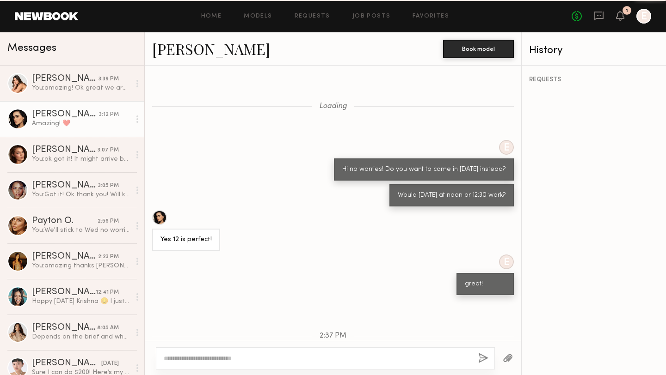
scroll to position [261, 0]
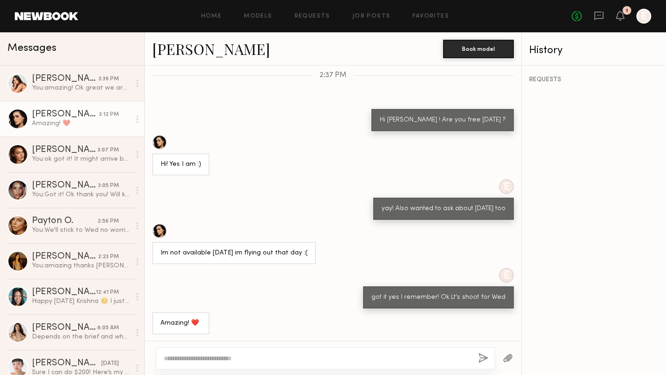
click at [290, 359] on textarea at bounding box center [317, 358] width 307 height 9
type textarea "**********"
click at [486, 356] on button "button" at bounding box center [483, 359] width 10 height 12
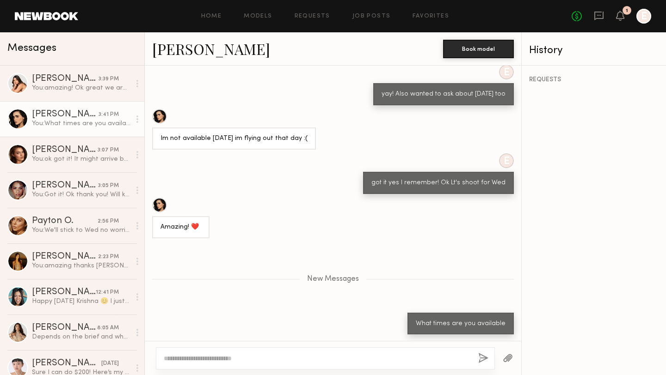
click at [455, 356] on textarea at bounding box center [317, 358] width 307 height 9
type textarea "********"
click at [482, 359] on button "button" at bounding box center [483, 359] width 10 height 12
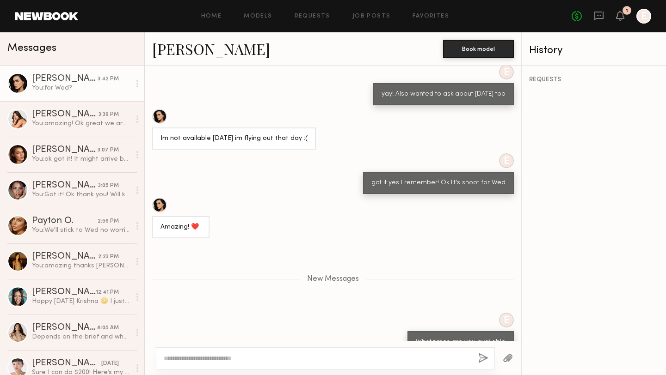
scroll to position [420, 0]
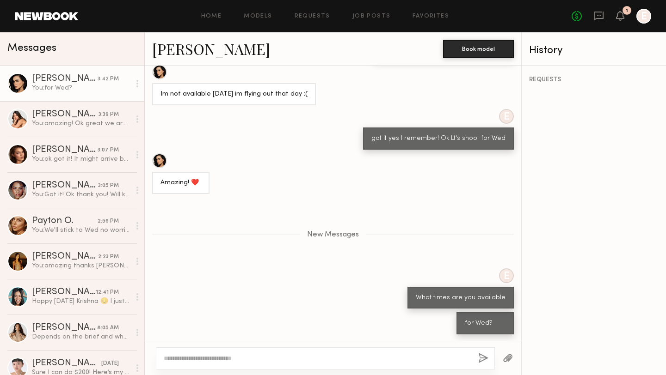
click at [444, 358] on textarea at bounding box center [317, 358] width 307 height 9
type textarea "*"
click at [84, 125] on div "You: amazing! Ok great we are going to book for Wed then" at bounding box center [81, 123] width 98 height 9
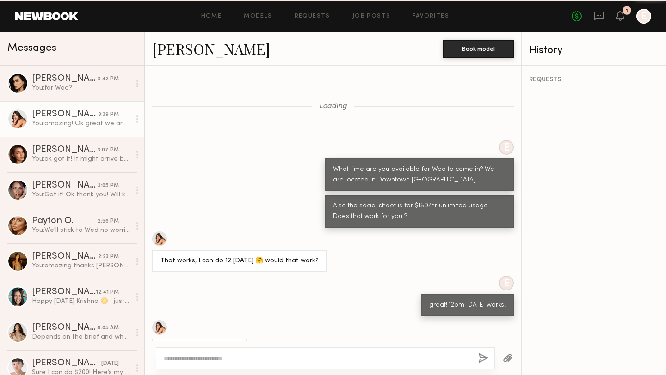
scroll to position [528, 0]
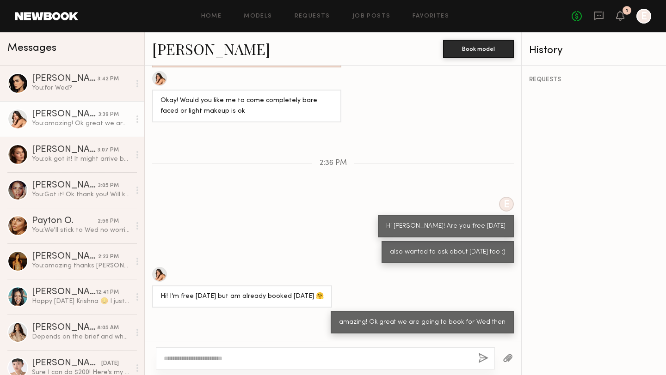
click at [228, 361] on textarea at bounding box center [317, 358] width 307 height 9
type textarea "**********"
click at [484, 360] on button "button" at bounding box center [483, 359] width 10 height 12
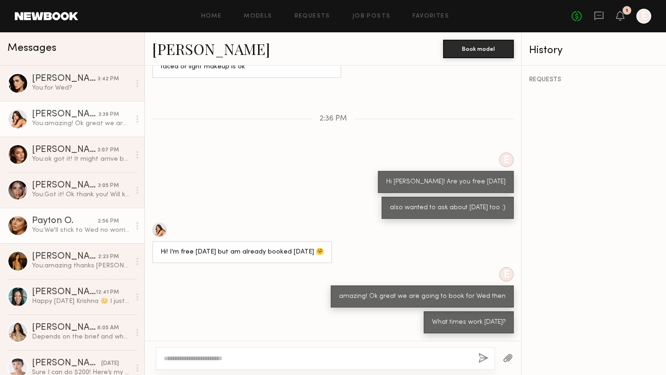
click at [72, 236] on link "Payton O. 2:56 PM You: We'll stick to Wed no worries! :)" at bounding box center [72, 226] width 144 height 36
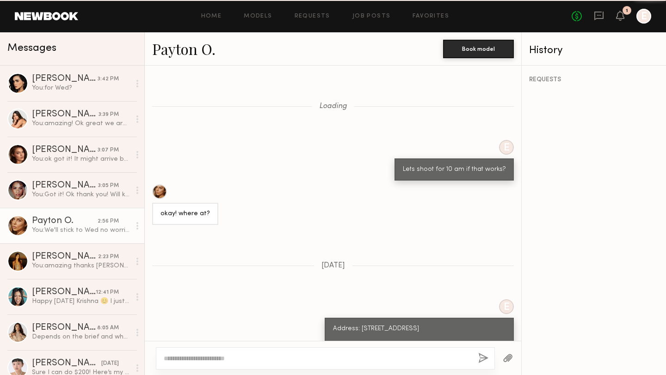
scroll to position [452, 0]
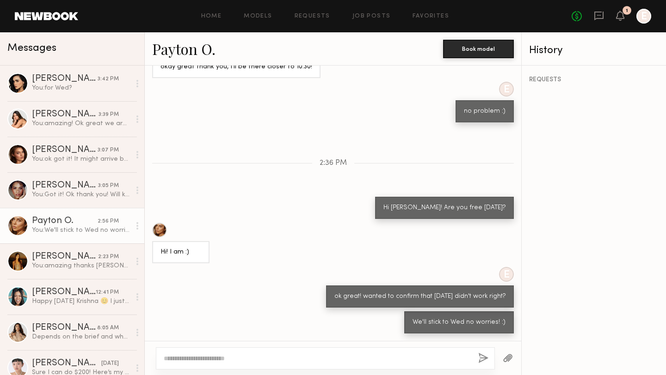
click at [264, 358] on textarea at bounding box center [317, 358] width 307 height 9
type textarea "**********"
click at [485, 361] on button "button" at bounding box center [483, 359] width 10 height 12
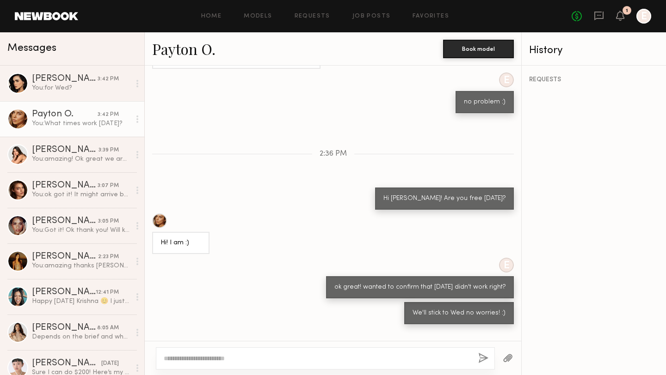
scroll to position [548, 0]
